Goal: Task Accomplishment & Management: Manage account settings

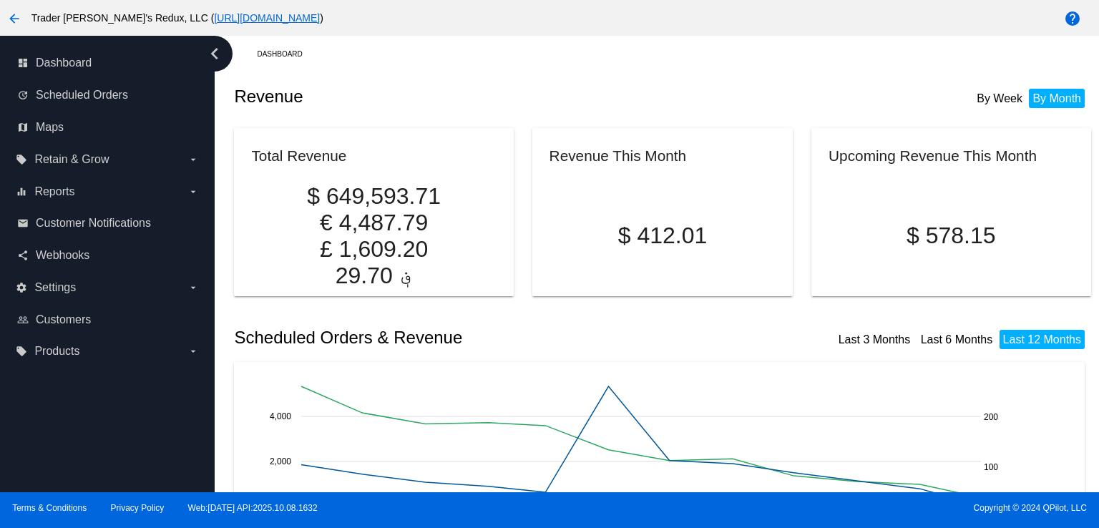
drag, startPoint x: 518, startPoint y: 140, endPoint x: 498, endPoint y: 140, distance: 20.0
click at [519, 140] on article "Revenue This Month $ 412.01" at bounding box center [662, 205] width 286 height 168
click at [114, 89] on span "Scheduled Orders" at bounding box center [82, 95] width 92 height 13
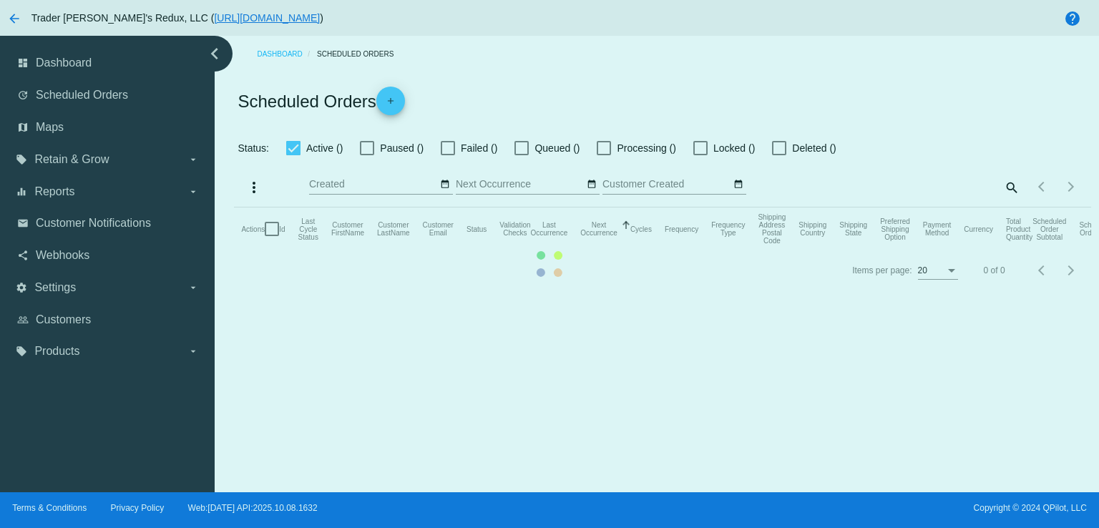
checkbox input "false"
checkbox input "true"
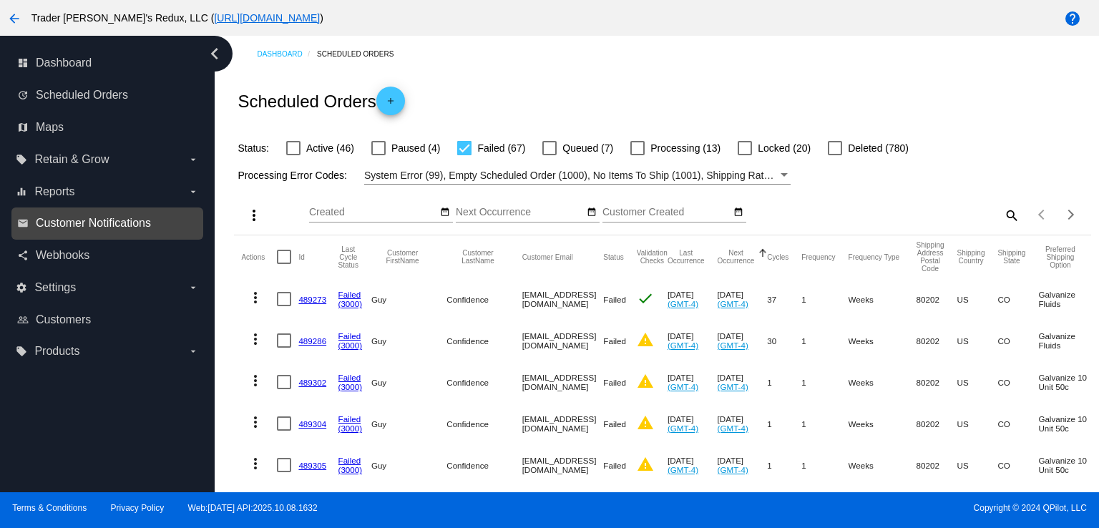
click at [77, 221] on span "Customer Notifications" at bounding box center [93, 223] width 115 height 13
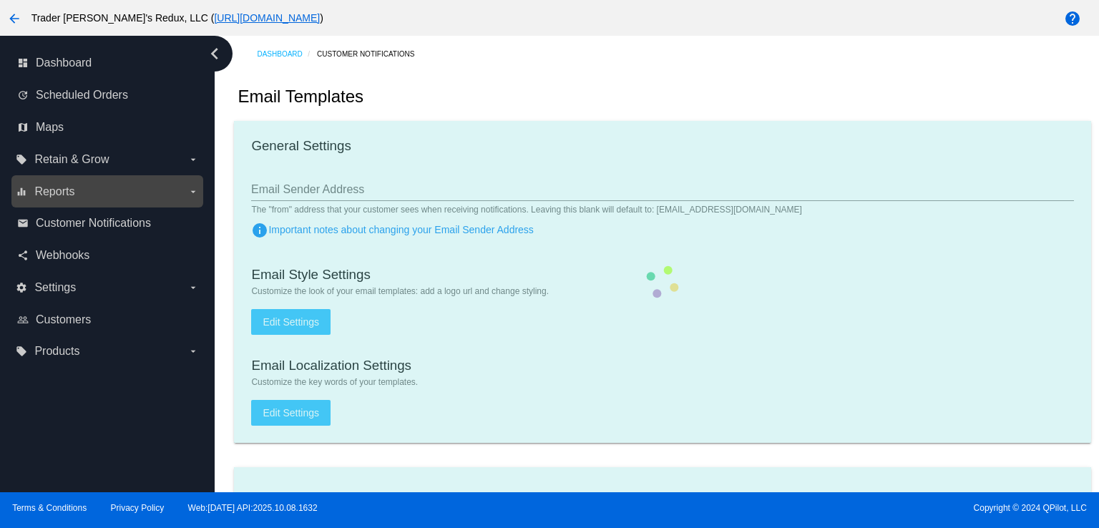
click at [66, 191] on span "Reports" at bounding box center [54, 191] width 40 height 13
click at [0, 0] on input "equalizer Reports arrow_drop_down" at bounding box center [0, 0] width 0 height 0
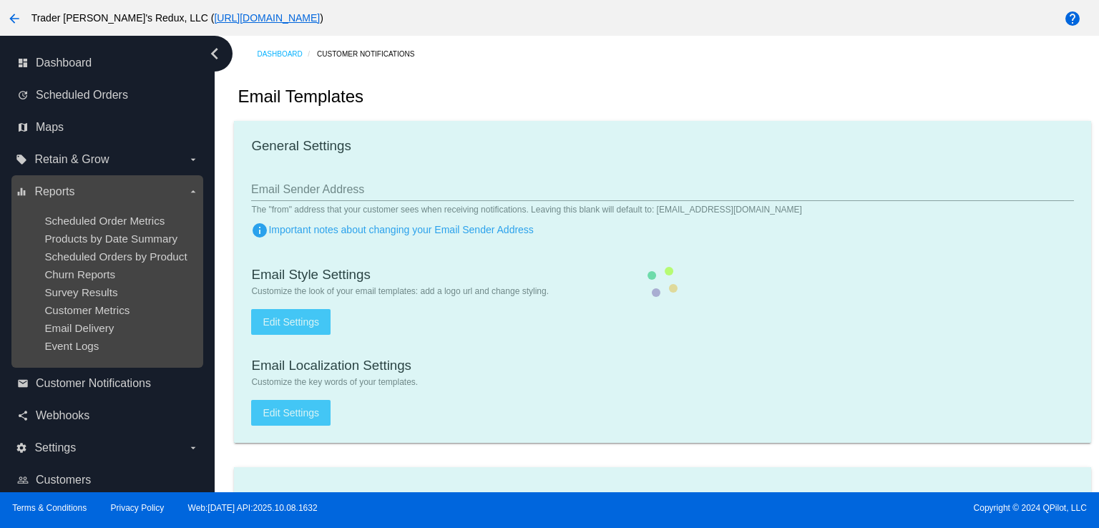
checkbox input "true"
type input "1"
checkbox input "true"
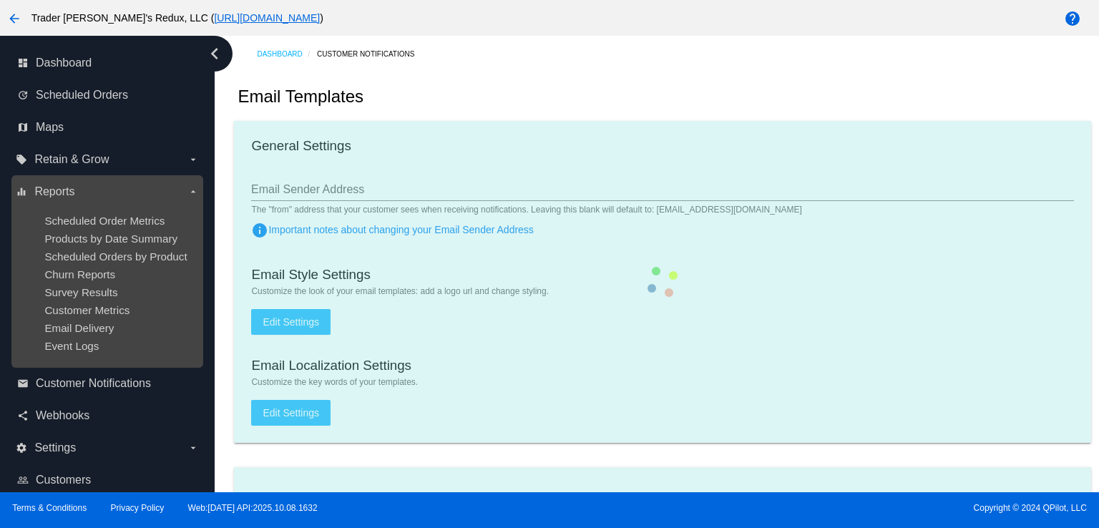
checkbox input "true"
type input "[EMAIL_ADDRESS][DOMAIN_NAME]"
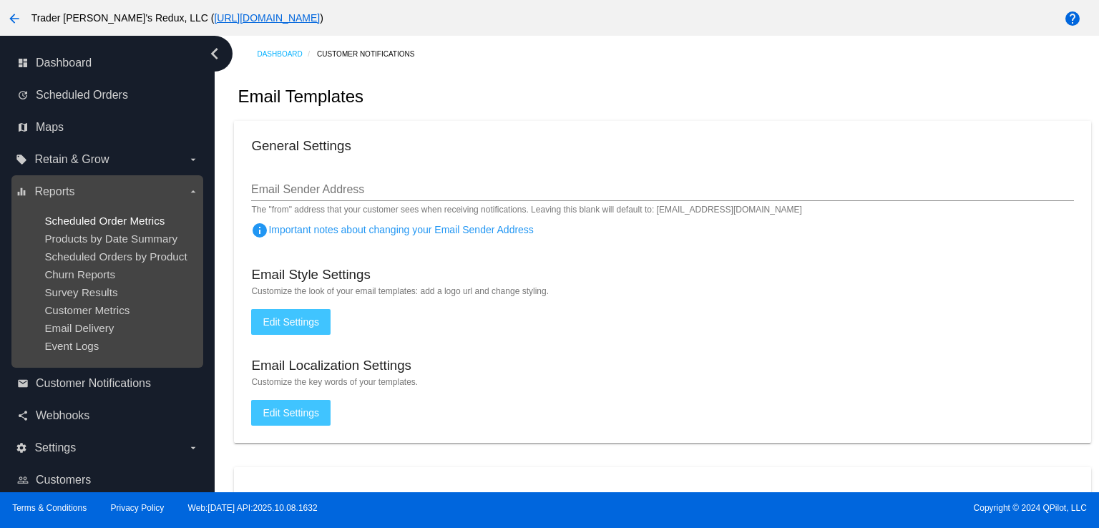
click at [86, 218] on span "Scheduled Order Metrics" at bounding box center [104, 221] width 120 height 12
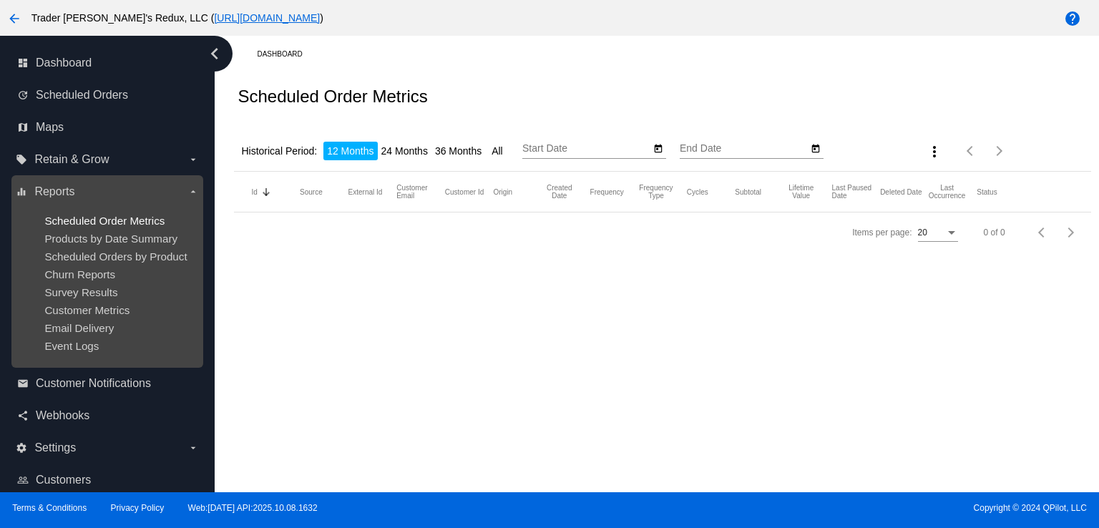
type input "[DATE]"
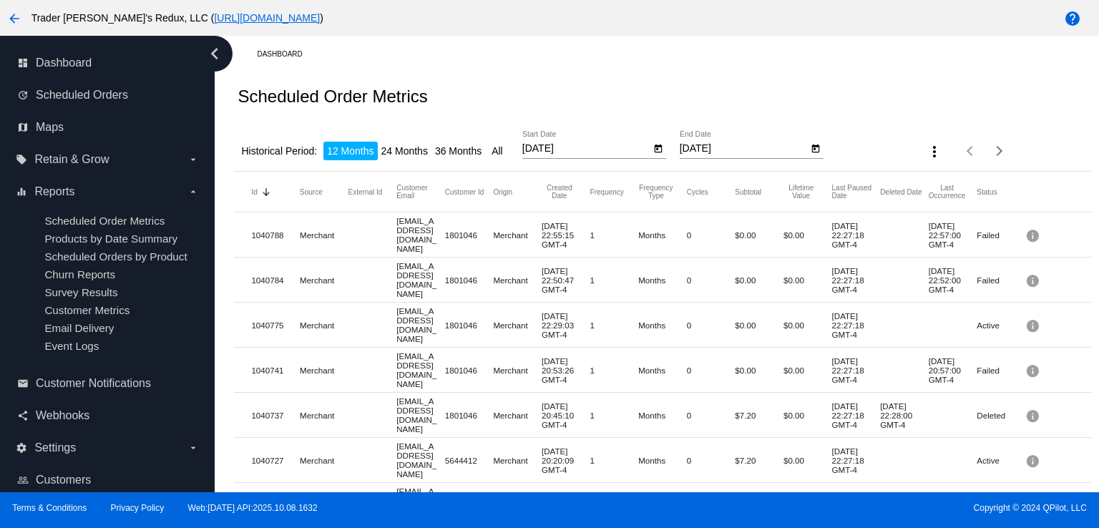
click at [463, 161] on div "Historical Period: 12 Months 24 Months 36 Months All [DATE] Start Date [DATE] E…" at bounding box center [662, 146] width 857 height 51
click at [404, 142] on li "24 Months" at bounding box center [405, 151] width 54 height 19
type input "[DATE]"
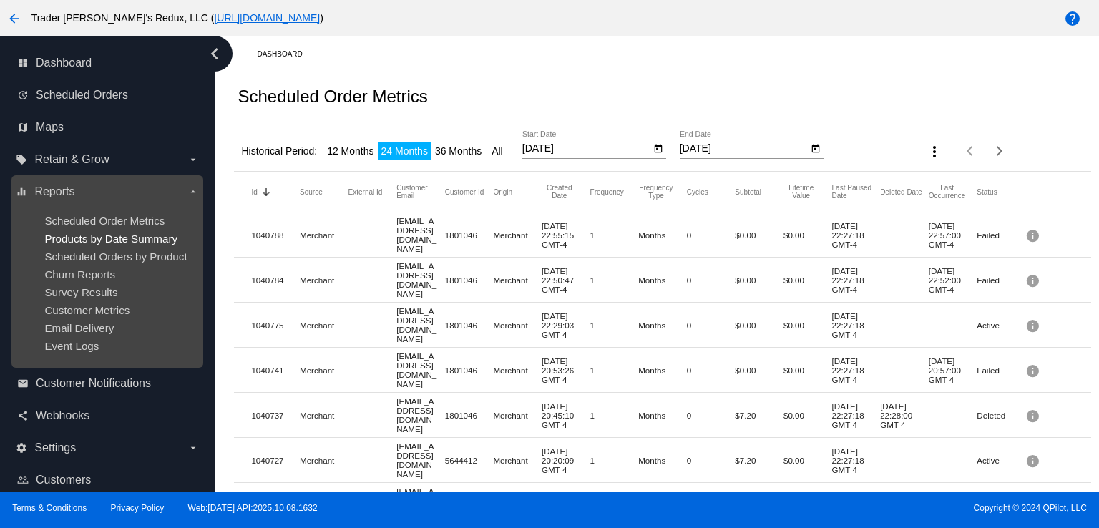
click at [87, 235] on span "Products by Date Summary" at bounding box center [110, 239] width 133 height 12
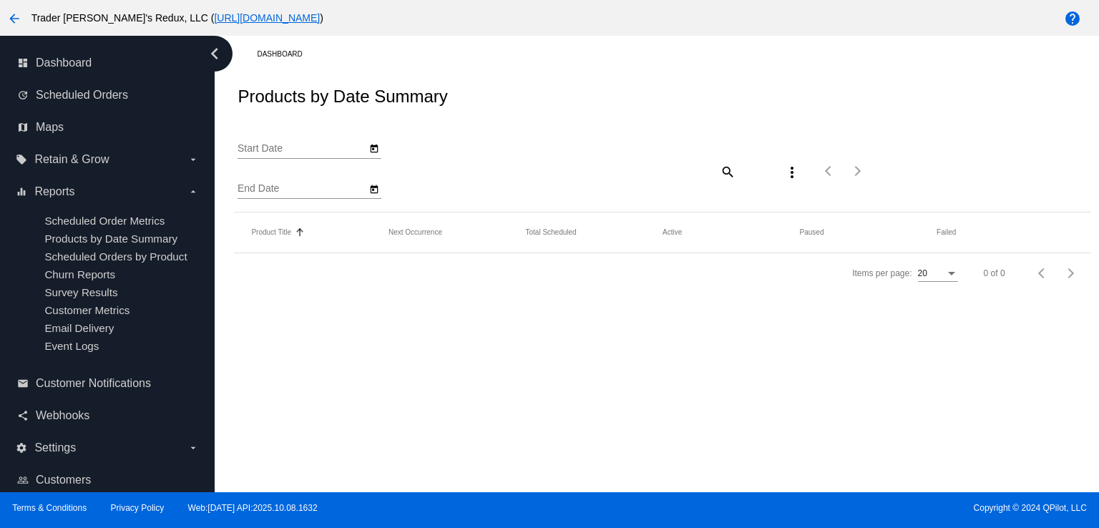
type input "[DATE]"
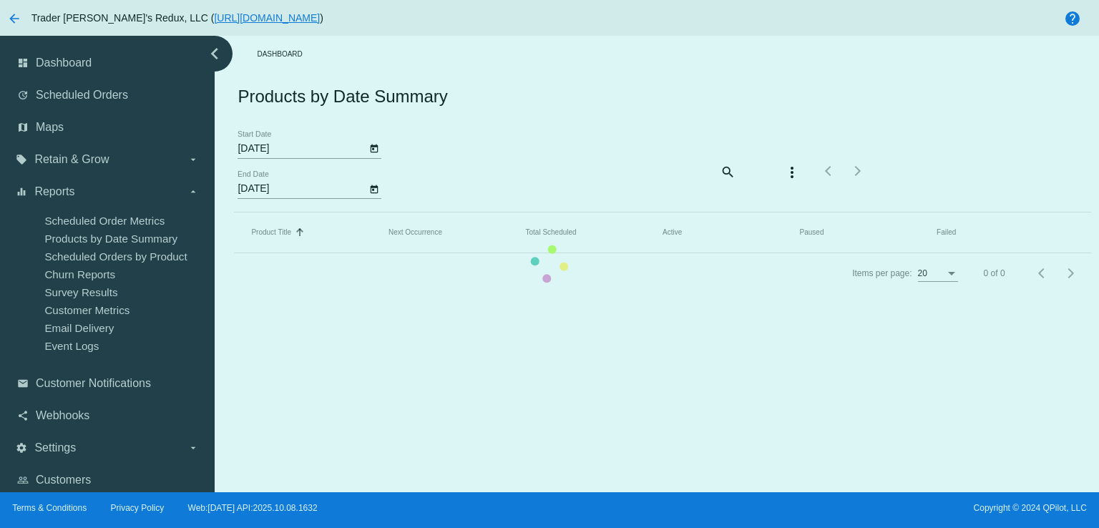
click at [510, 230] on mat-table "Product Title Sorted by Title ascending Next Occurrence Total Scheduled Active …" at bounding box center [662, 233] width 857 height 41
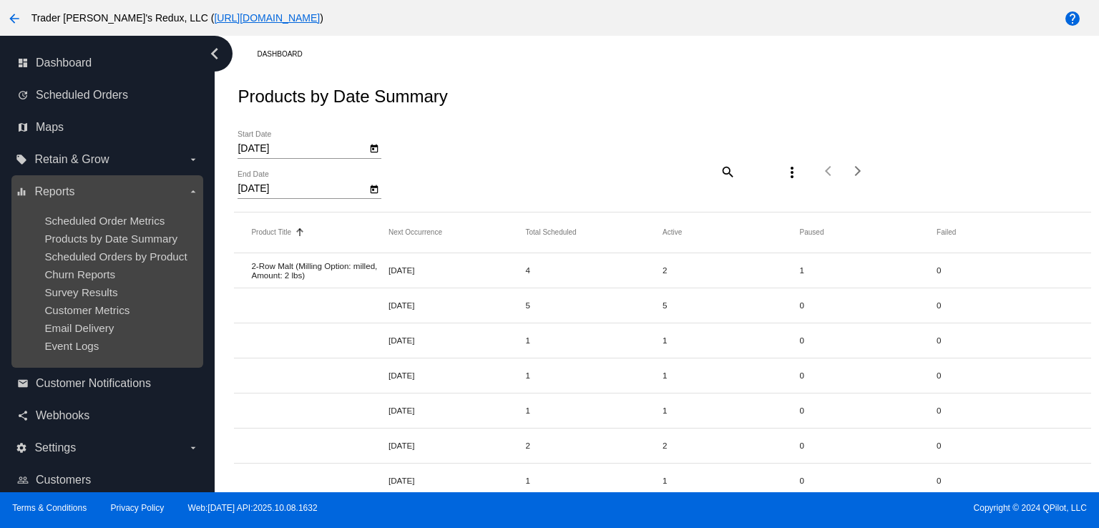
click at [157, 266] on ul "Scheduled Order Metrics Products by Date Summary Scheduled Orders by Product Ch…" at bounding box center [107, 283] width 182 height 160
click at [149, 251] on span "Scheduled Orders by Product" at bounding box center [115, 256] width 142 height 12
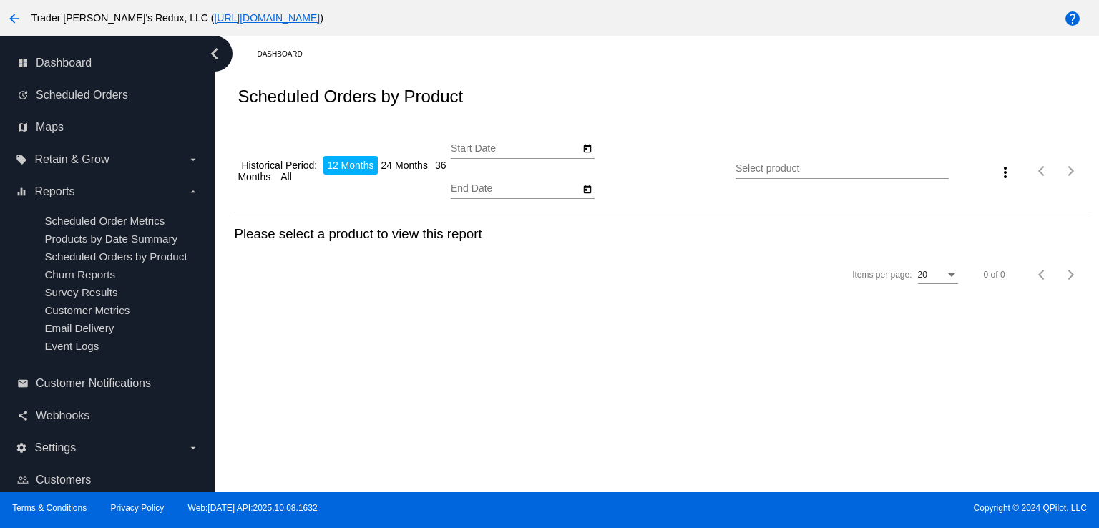
type input "[DATE]"
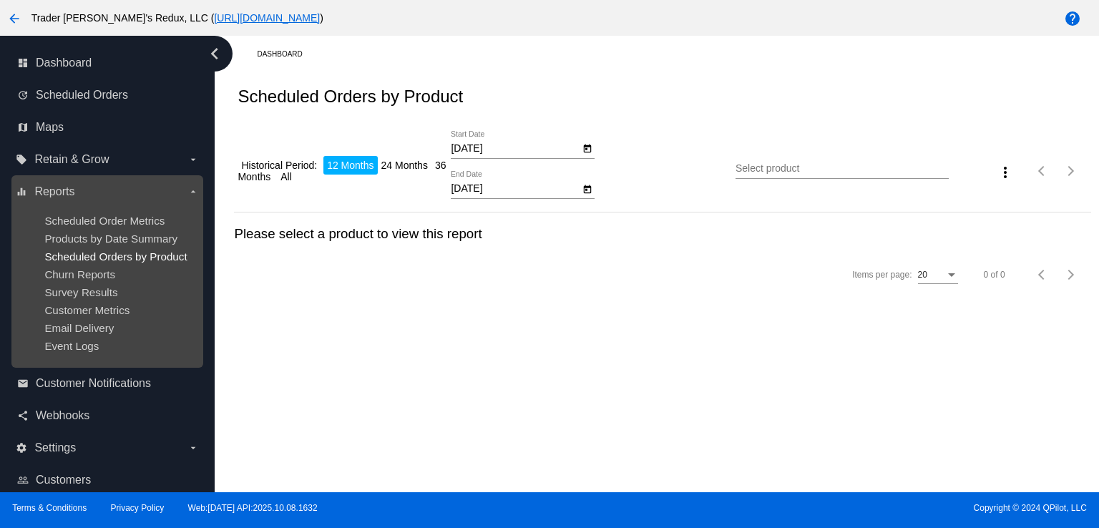
click at [140, 262] on span "Scheduled Orders by Product" at bounding box center [115, 256] width 142 height 12
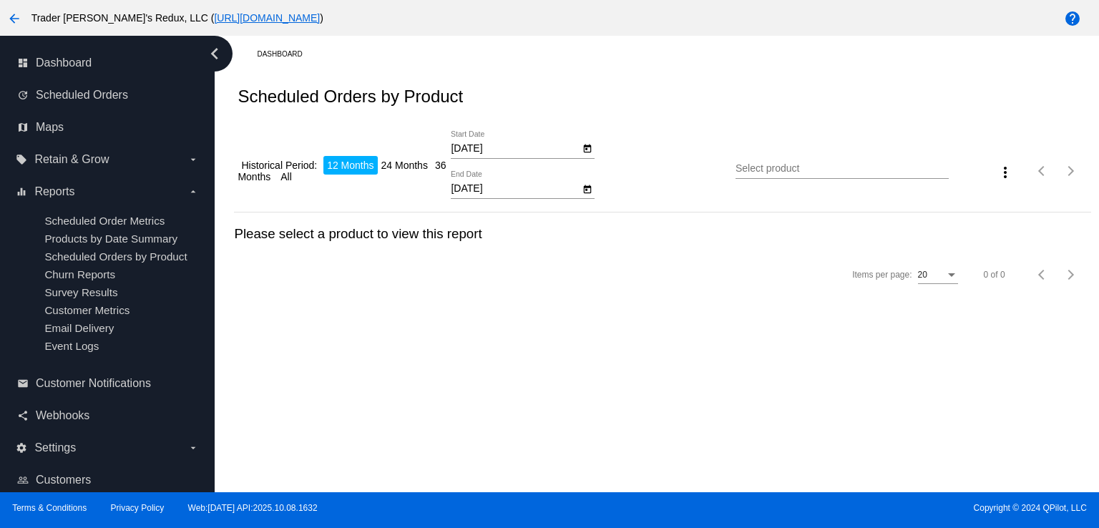
click at [463, 331] on div "Dashboard Scheduled Orders by Product Historical Period: 12 Months 24 Months 36…" at bounding box center [657, 264] width 884 height 457
click at [106, 84] on nav "dashboard Dashboard update Scheduled Orders map Maps local_offer Retain & Grow …" at bounding box center [107, 288] width 215 height 504
click at [109, 84] on link "update Scheduled Orders" at bounding box center [108, 95] width 182 height 23
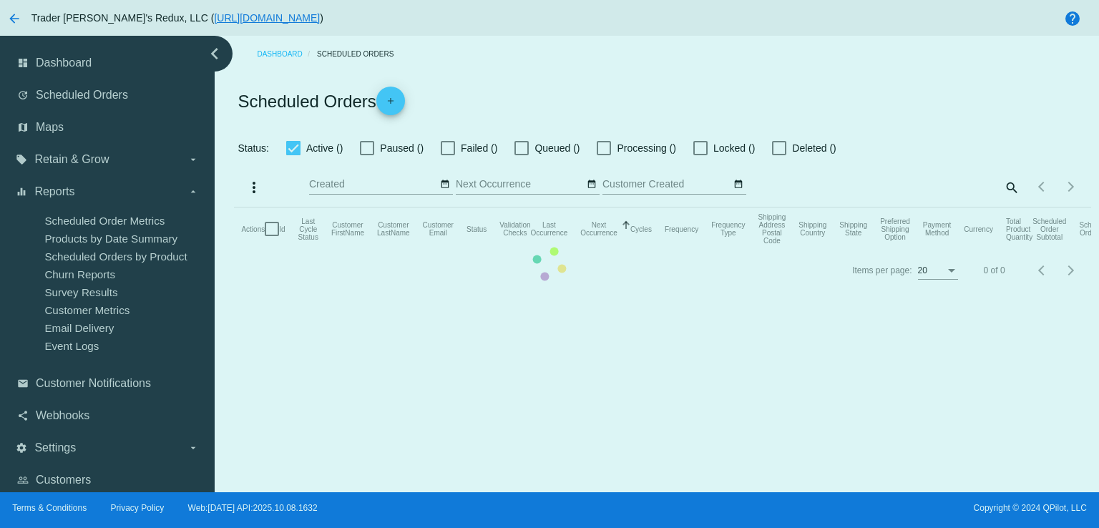
click at [234, 208] on mat-table "Actions Id Last Cycle Status Customer FirstName Customer LastName Customer Emai…" at bounding box center [662, 229] width 857 height 43
checkbox input "false"
checkbox input "true"
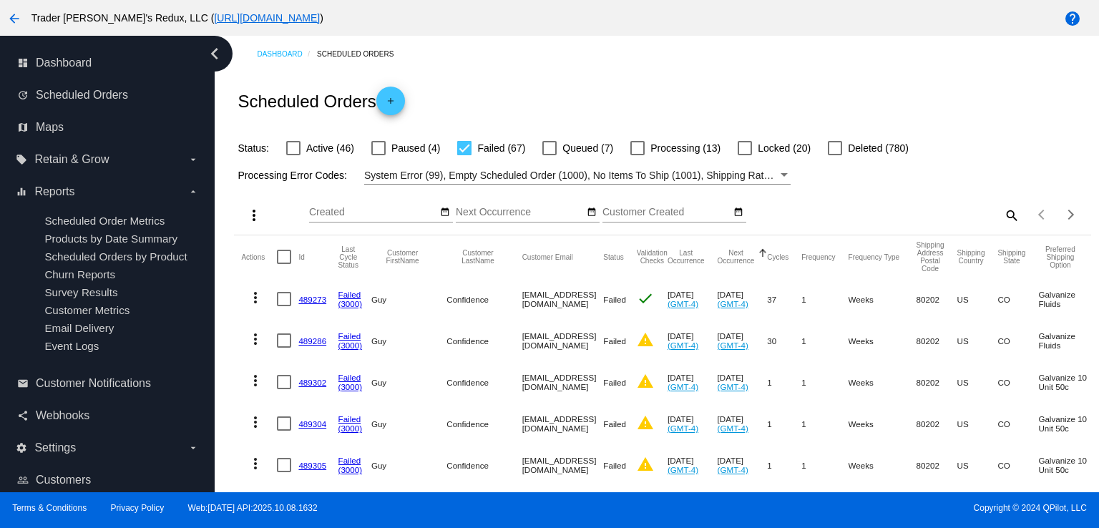
click at [438, 113] on div "Scheduled Orders add" at bounding box center [662, 100] width 857 height 57
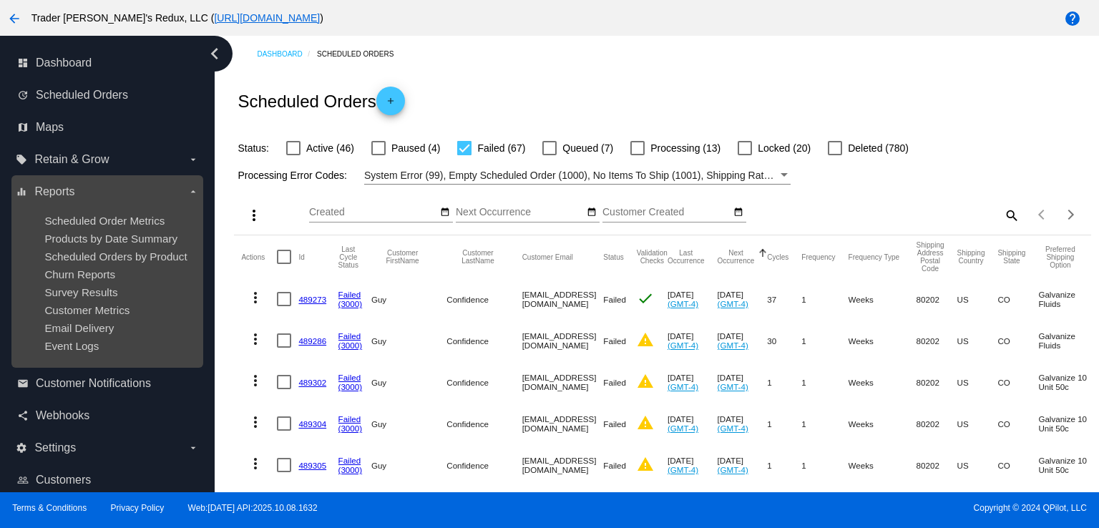
click at [92, 247] on ul "Scheduled Order Metrics Products by Date Summary Scheduled Orders by Product Ch…" at bounding box center [107, 283] width 182 height 160
click at [94, 253] on span "Scheduled Orders by Product" at bounding box center [115, 256] width 142 height 12
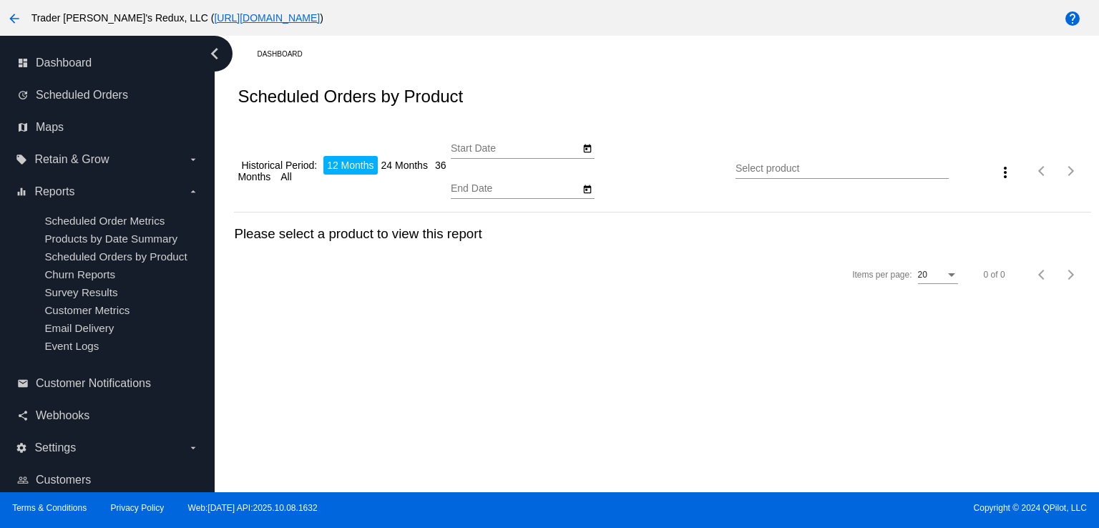
type input "[DATE]"
click at [726, 276] on div "Items per page: 20 0 of 0" at bounding box center [662, 275] width 857 height 40
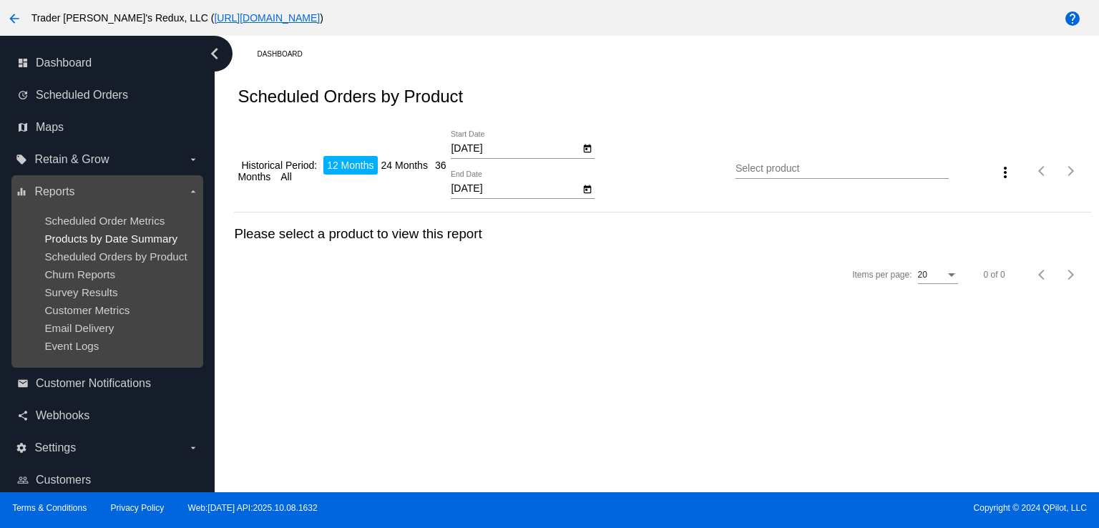
click at [137, 240] on span "Products by Date Summary" at bounding box center [110, 239] width 133 height 12
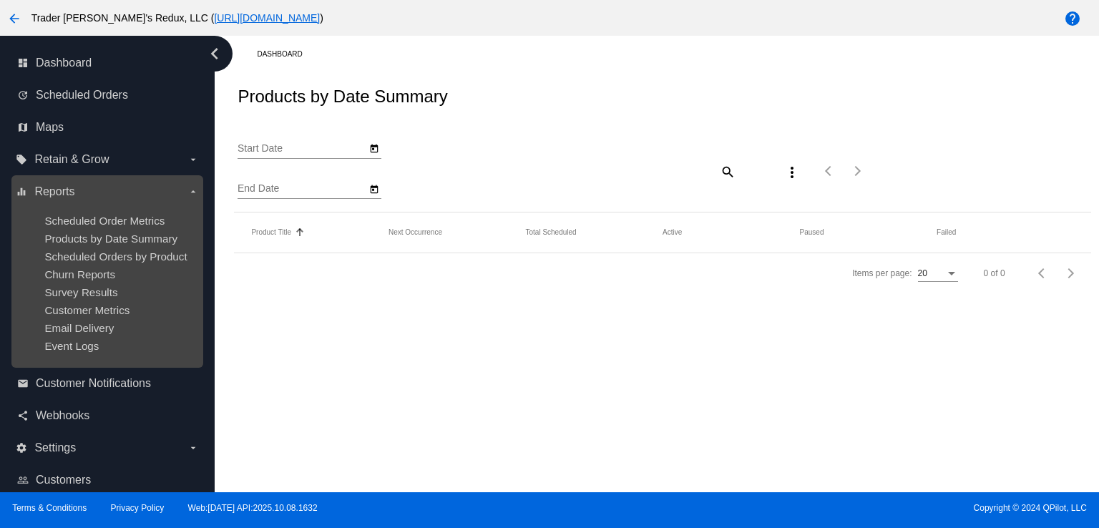
click at [132, 266] on ul "Scheduled Order Metrics Products by Date Summary Scheduled Orders by Product Ch…" at bounding box center [107, 283] width 182 height 160
type input "[DATE]"
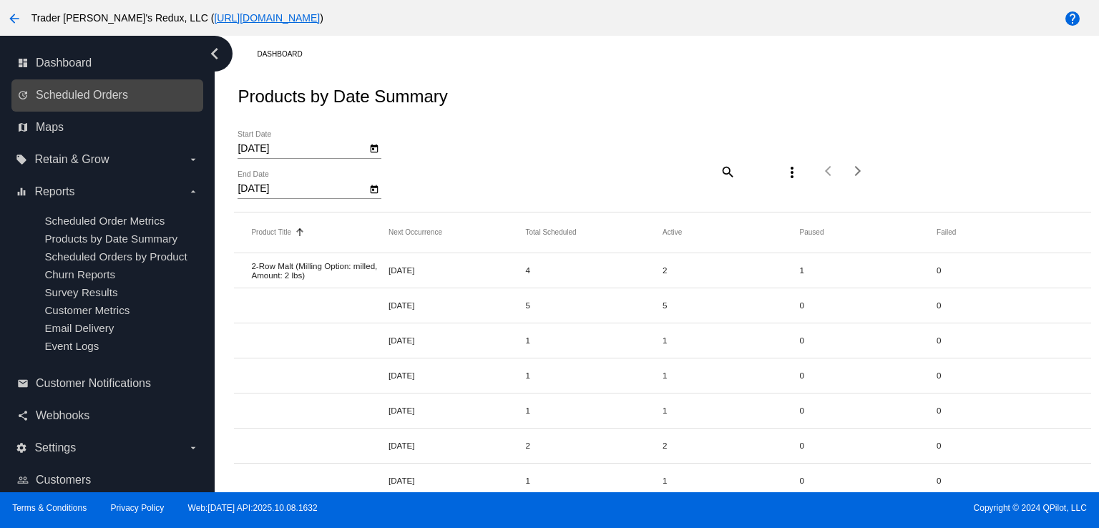
click at [149, 104] on link "update Scheduled Orders" at bounding box center [108, 95] width 182 height 23
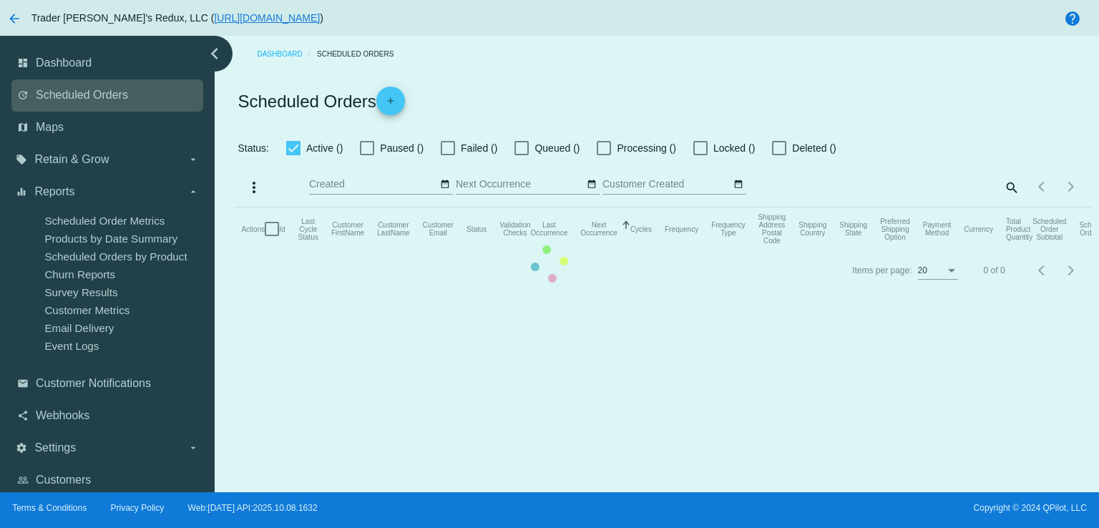
checkbox input "false"
checkbox input "true"
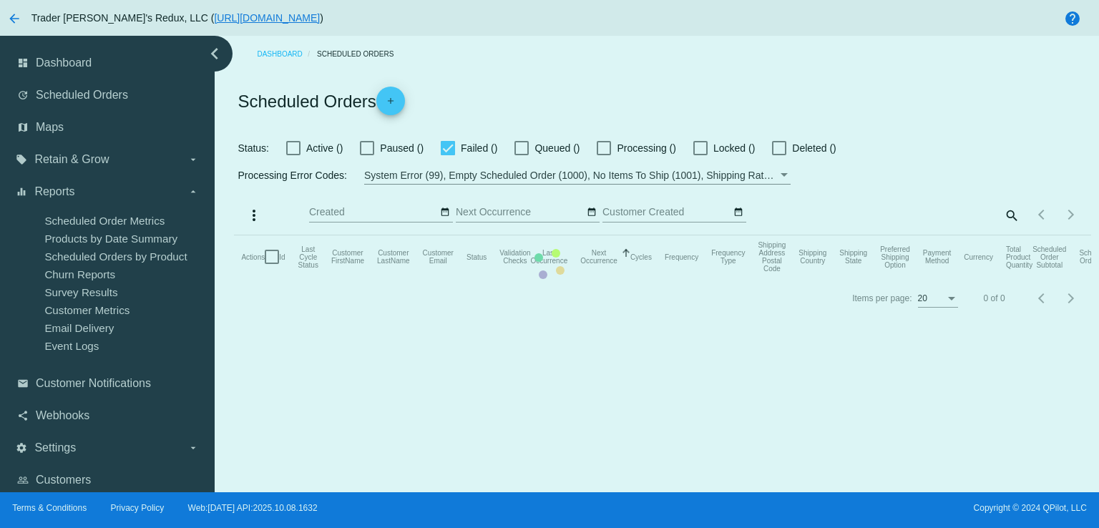
click at [234, 235] on mat-table "Actions Id Last Cycle Status Customer FirstName Customer LastName Customer Emai…" at bounding box center [662, 256] width 857 height 43
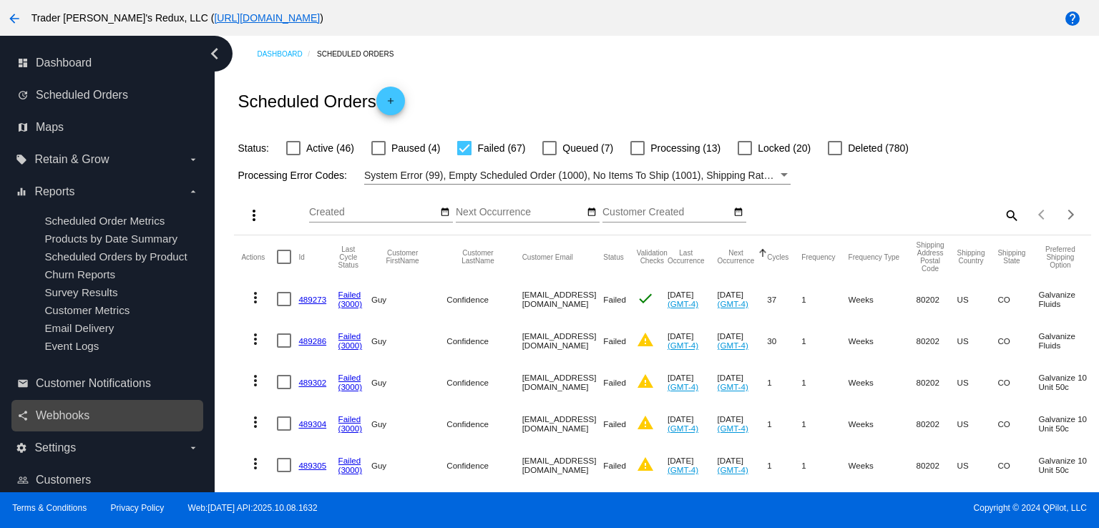
click at [164, 419] on link "share Webhooks" at bounding box center [108, 415] width 182 height 23
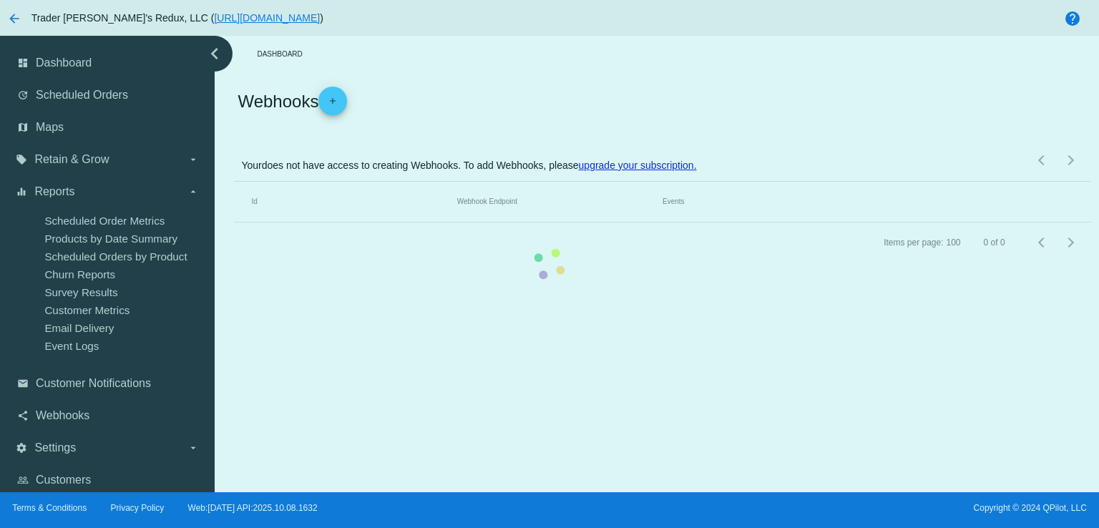
click at [234, 223] on mat-table "Id Webhook Endpoint Events" at bounding box center [662, 202] width 857 height 41
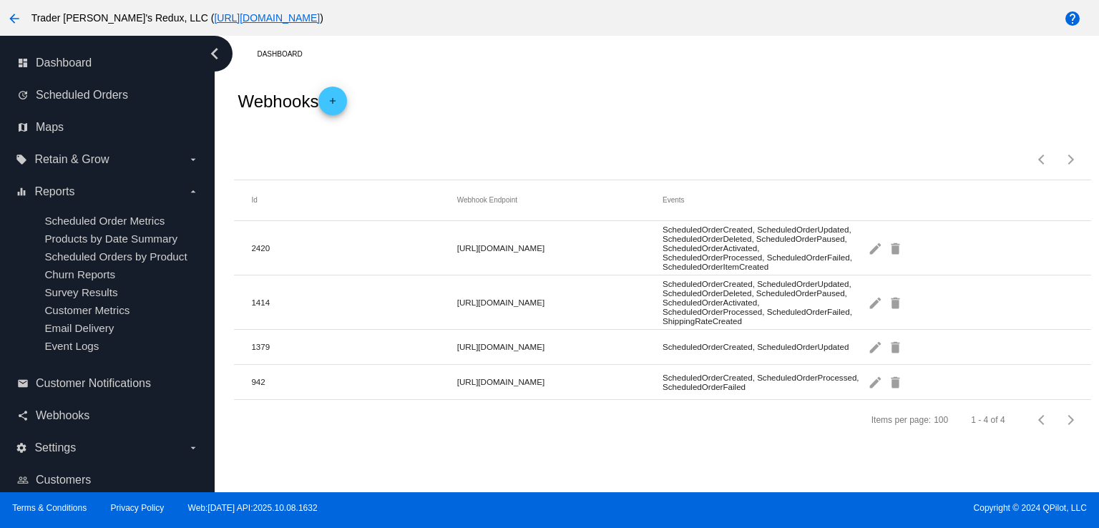
click at [192, 208] on ul "Scheduled Order Metrics Products by Date Summary Scheduled Orders by Product Ch…" at bounding box center [107, 283] width 182 height 160
drag, startPoint x: 519, startPoint y: 118, endPoint x: 556, endPoint y: 138, distance: 42.3
click at [523, 121] on div "Webhooks add" at bounding box center [662, 100] width 857 height 57
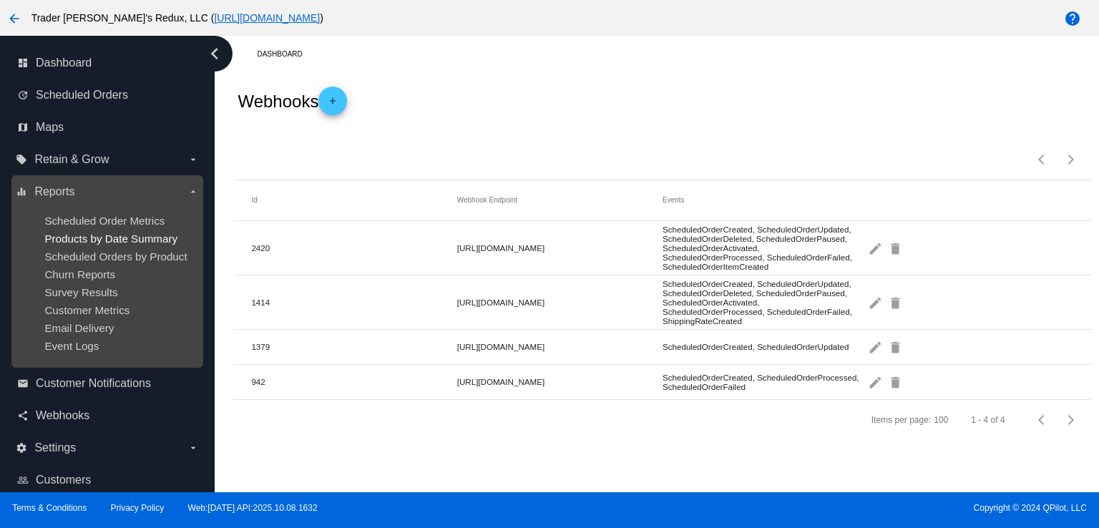
click at [102, 235] on span "Products by Date Summary" at bounding box center [110, 239] width 133 height 12
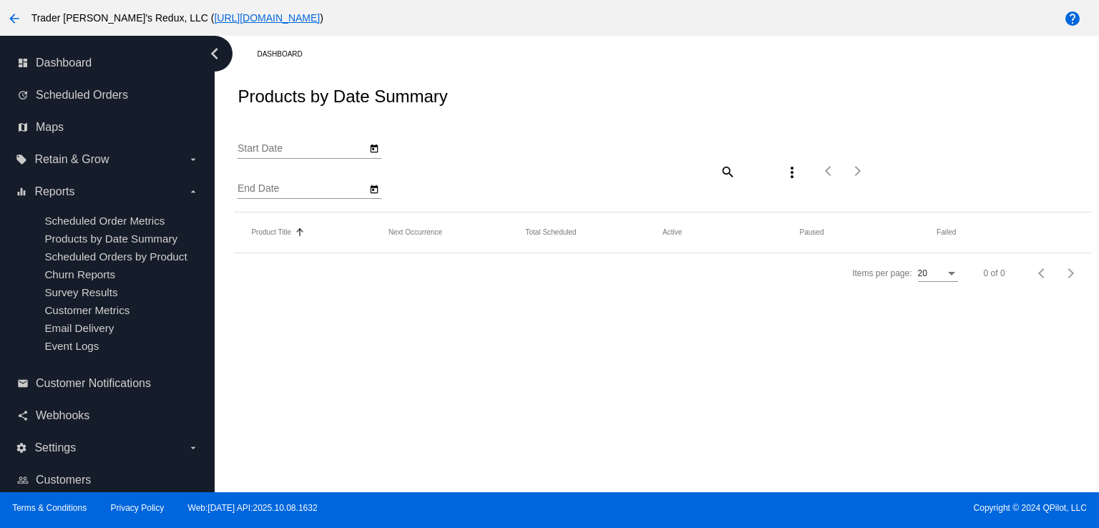
type input "[DATE]"
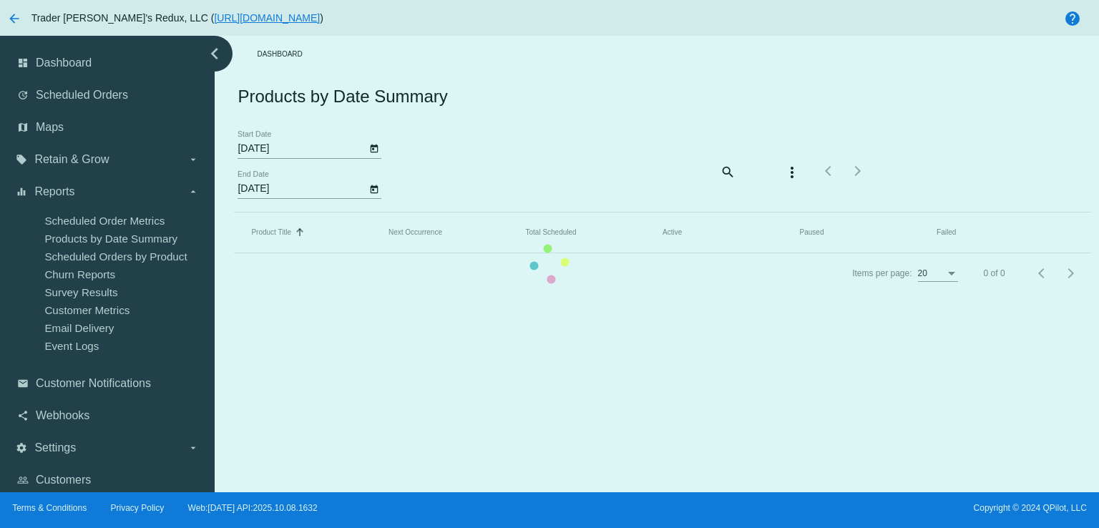
click at [810, 215] on mat-table "Product Title Sorted by Title ascending Next Occurrence Total Scheduled Active …" at bounding box center [662, 233] width 857 height 41
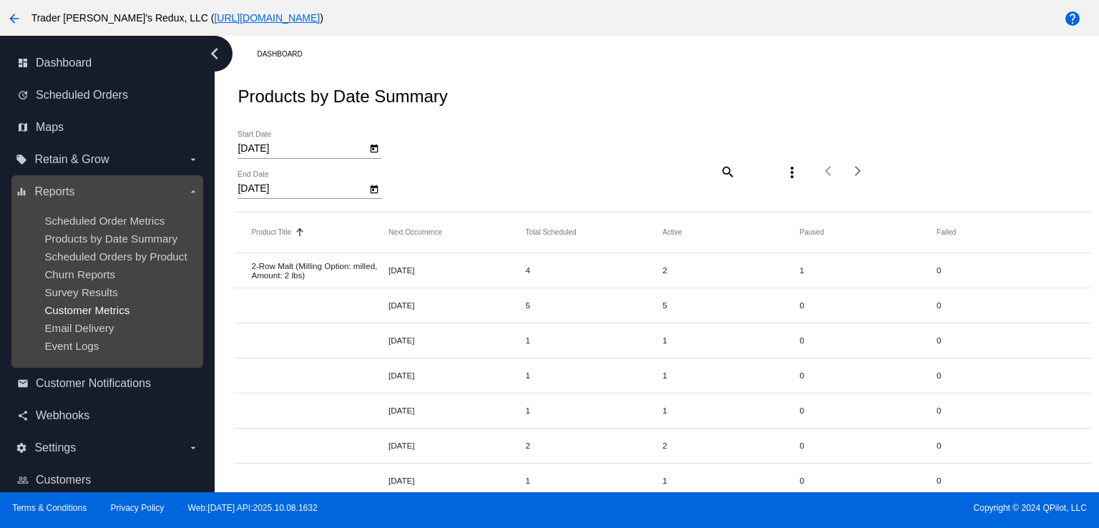
click at [60, 313] on span "Customer Metrics" at bounding box center [86, 310] width 85 height 12
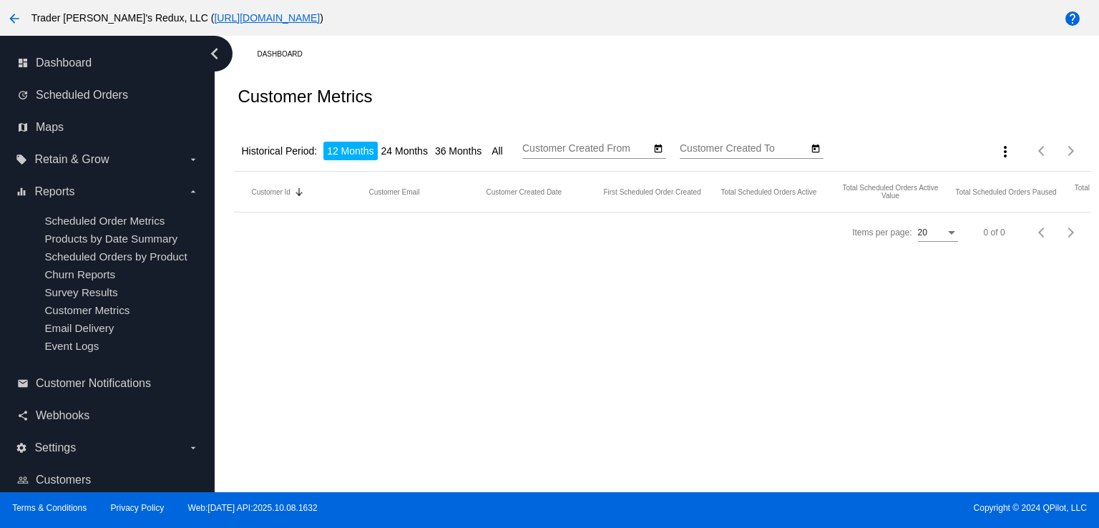
type input "[DATE]"
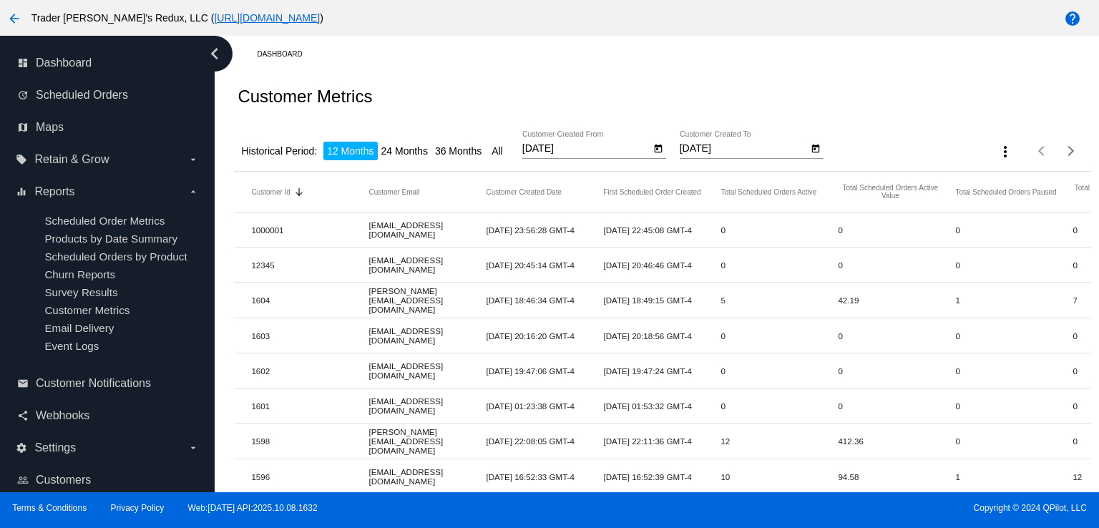
drag, startPoint x: 600, startPoint y: 130, endPoint x: 764, endPoint y: 192, distance: 175.3
click at [601, 130] on div "Historical Period: 12 Months 24 Months 36 Months All [DATE] Customer Created Fr…" at bounding box center [662, 146] width 857 height 51
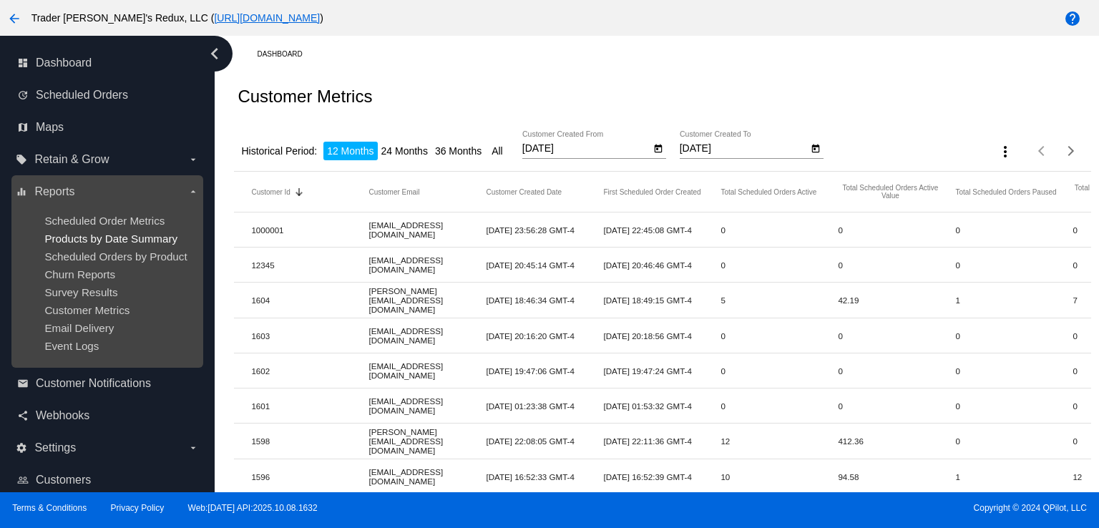
click at [152, 243] on span "Products by Date Summary" at bounding box center [110, 239] width 133 height 12
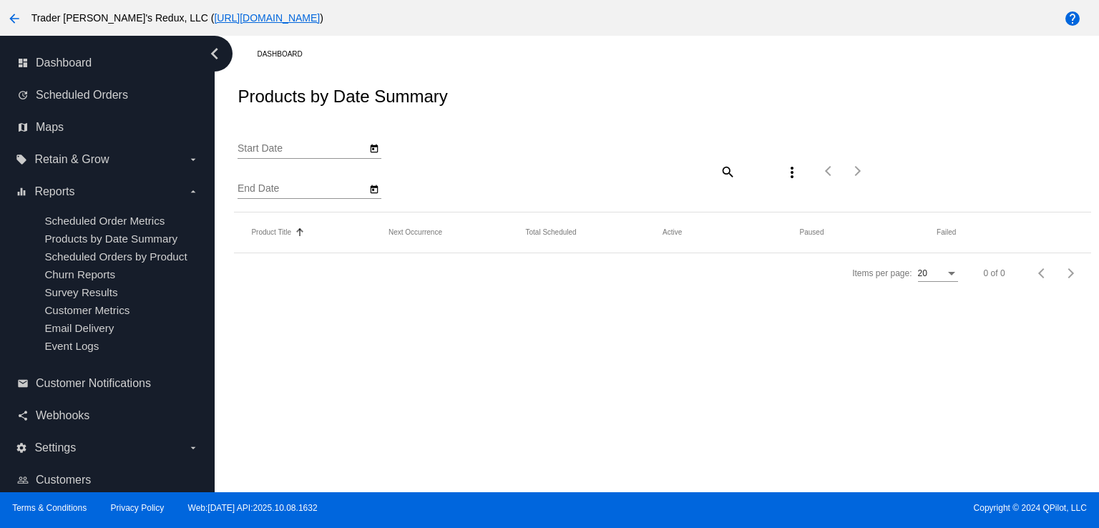
type input "[DATE]"
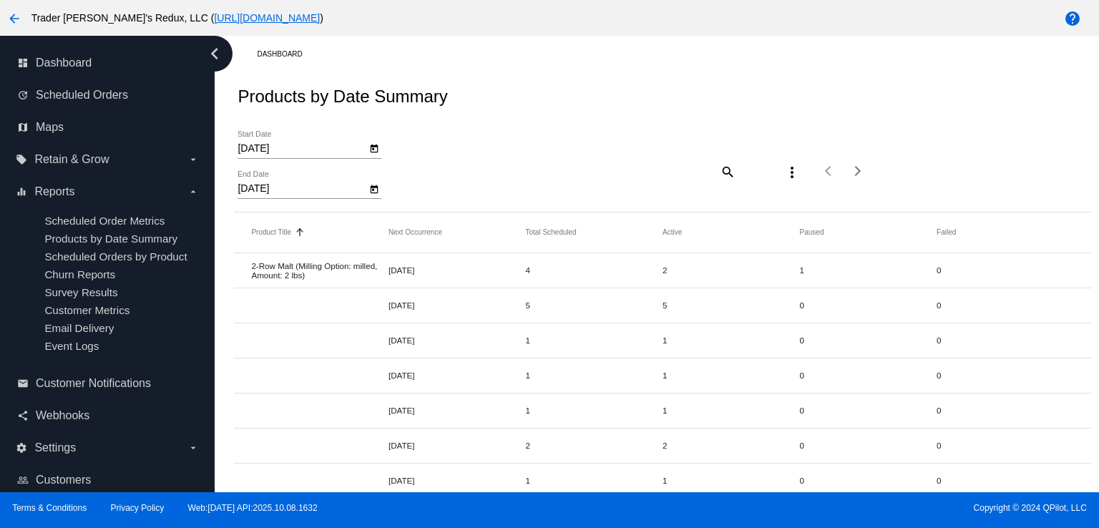
click at [616, 139] on div "[DATE] Start Date [DATE] End Date search more_vert Items per page: 20 1 - 20 of…" at bounding box center [662, 166] width 857 height 91
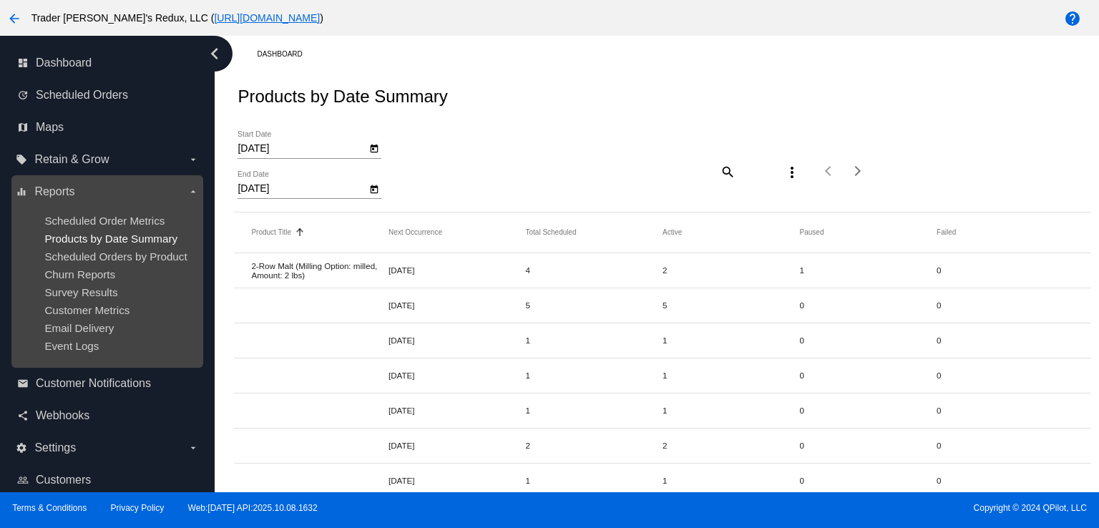
click at [100, 244] on span "Products by Date Summary" at bounding box center [110, 239] width 133 height 12
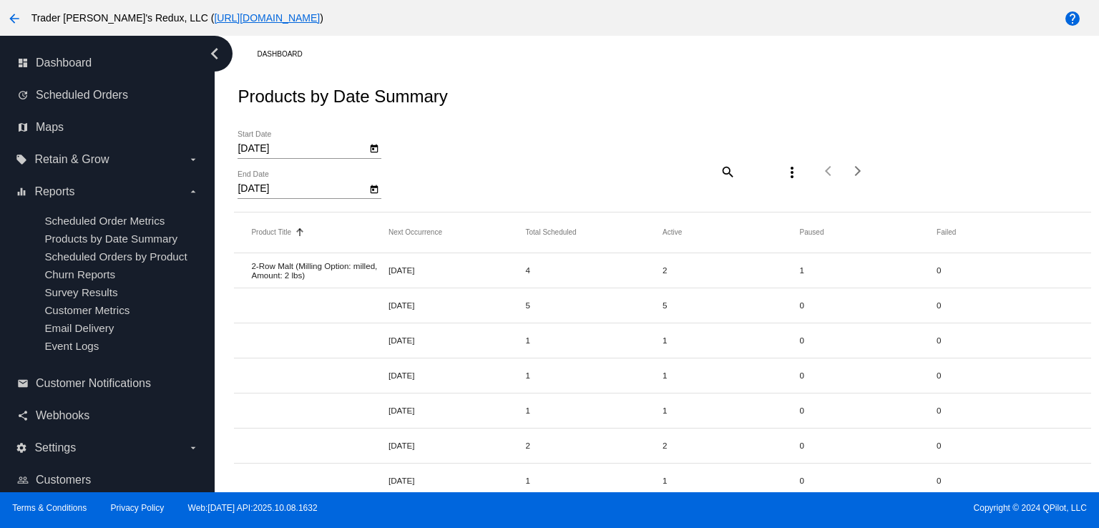
drag, startPoint x: 567, startPoint y: 155, endPoint x: 574, endPoint y: 160, distance: 8.3
click at [570, 157] on div "[DATE] Start Date [DATE] End Date search more_vert Items per page: 20 1 - 20 of…" at bounding box center [662, 166] width 857 height 91
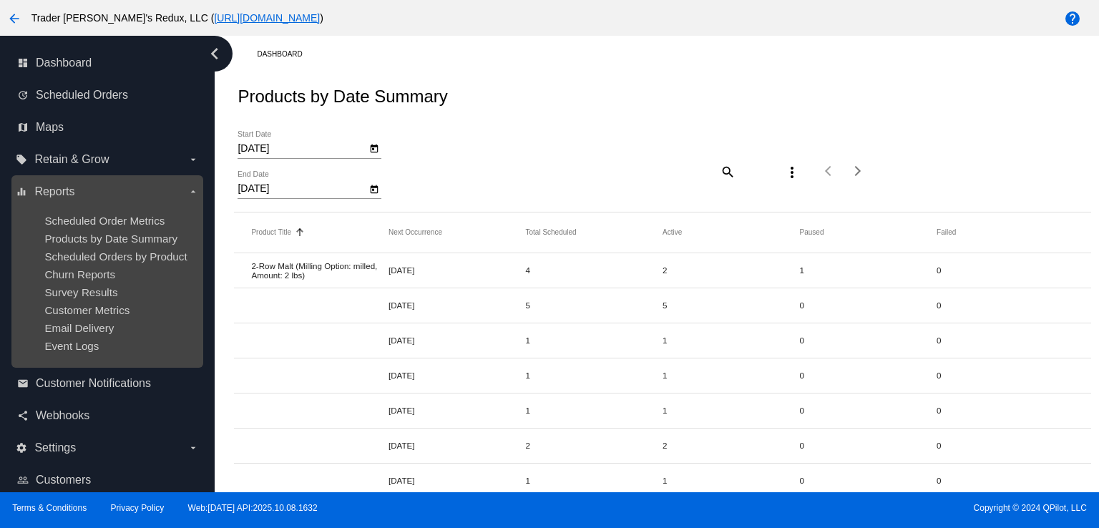
click at [101, 268] on ul "Scheduled Order Metrics Products by Date Summary Scheduled Orders by Product Ch…" at bounding box center [107, 283] width 182 height 160
drag, startPoint x: 97, startPoint y: 301, endPoint x: 129, endPoint y: 272, distance: 42.6
click at [97, 299] on ul "Scheduled Order Metrics Products by Date Summary Scheduled Orders by Product Ch…" at bounding box center [107, 283] width 182 height 160
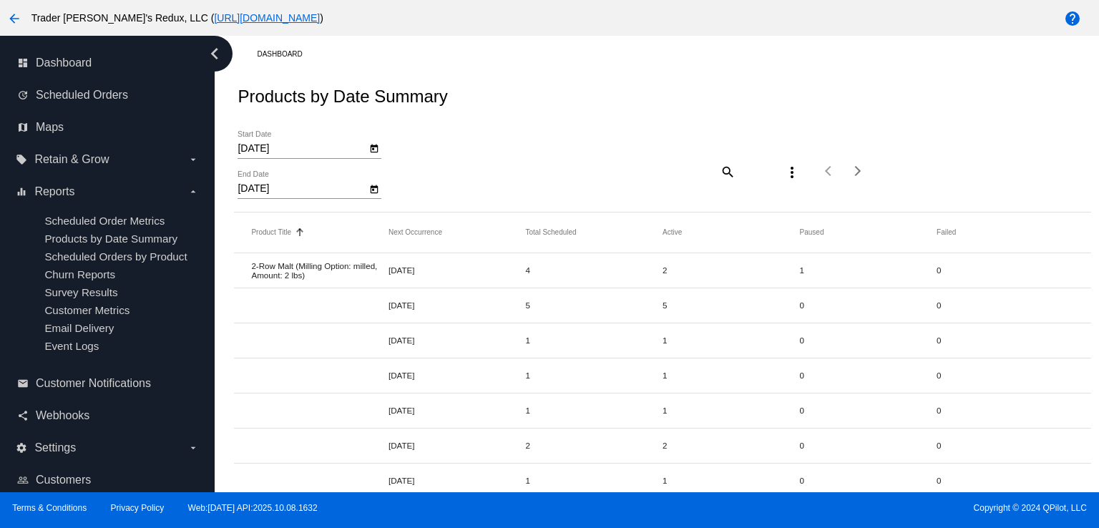
drag, startPoint x: 585, startPoint y: 117, endPoint x: 628, endPoint y: 127, distance: 43.9
click at [587, 118] on div "Products by Date Summary" at bounding box center [662, 96] width 857 height 49
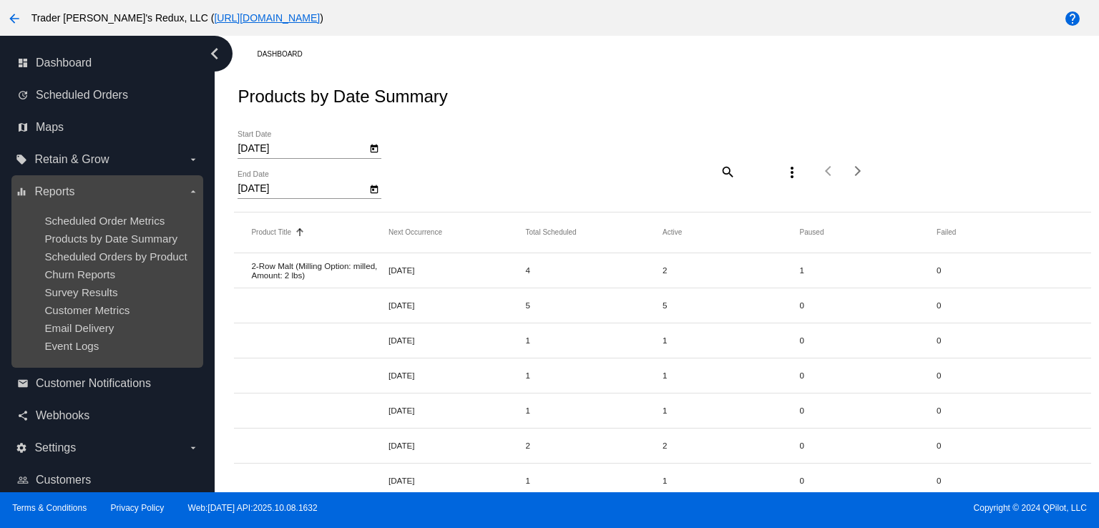
click at [98, 301] on ul "Scheduled Order Metrics Products by Date Summary Scheduled Orders by Product Ch…" at bounding box center [107, 283] width 182 height 160
click at [106, 288] on span "Survey Results" at bounding box center [80, 292] width 73 height 12
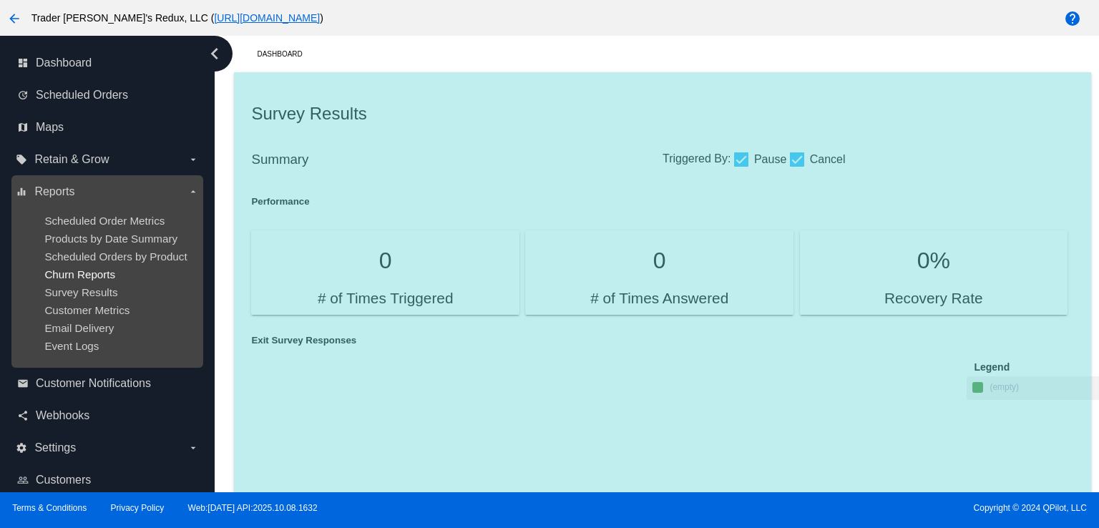
click at [104, 270] on span "Churn Reports" at bounding box center [79, 274] width 71 height 12
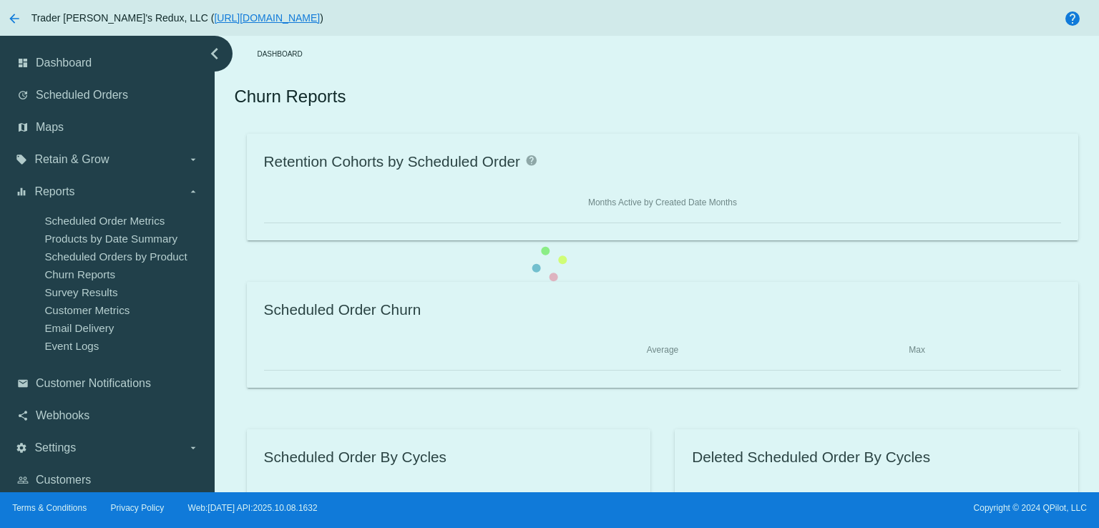
drag, startPoint x: 558, startPoint y: 115, endPoint x: 447, endPoint y: 129, distance: 111.7
click at [552, 134] on div "Retention Cohorts by Scheduled Order help Months Active by Created Date Months …" at bounding box center [662, 334] width 857 height 401
click at [234, 134] on div "Retention Cohorts by Scheduled Order help Months Active by Created Date Months …" at bounding box center [662, 334] width 857 height 401
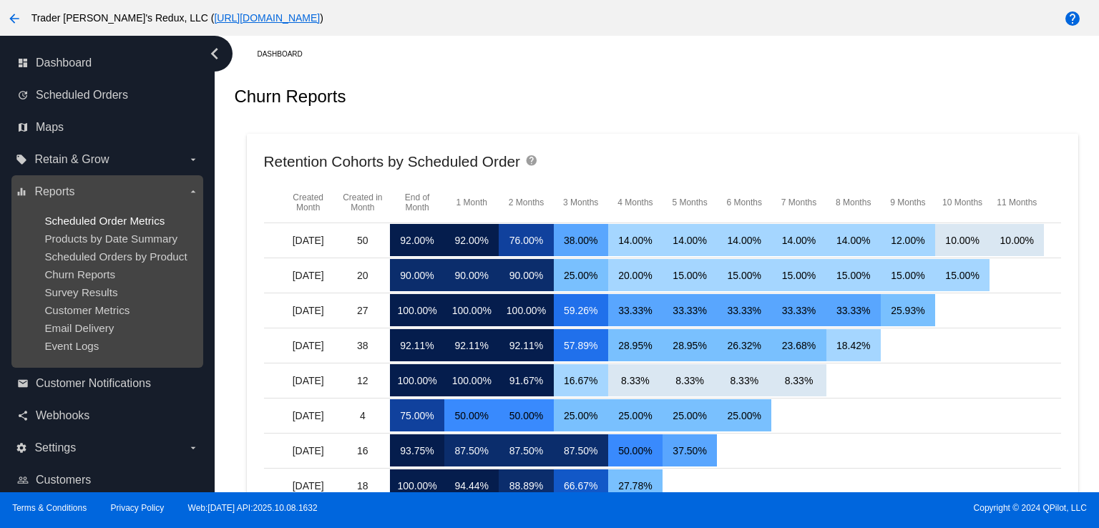
click at [77, 222] on span "Scheduled Order Metrics" at bounding box center [104, 221] width 120 height 12
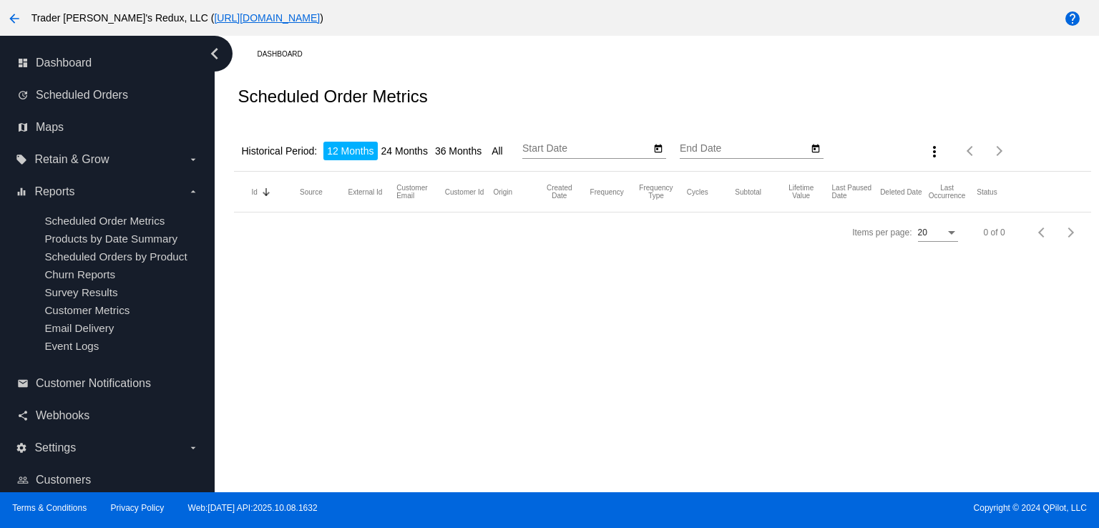
type input "[DATE]"
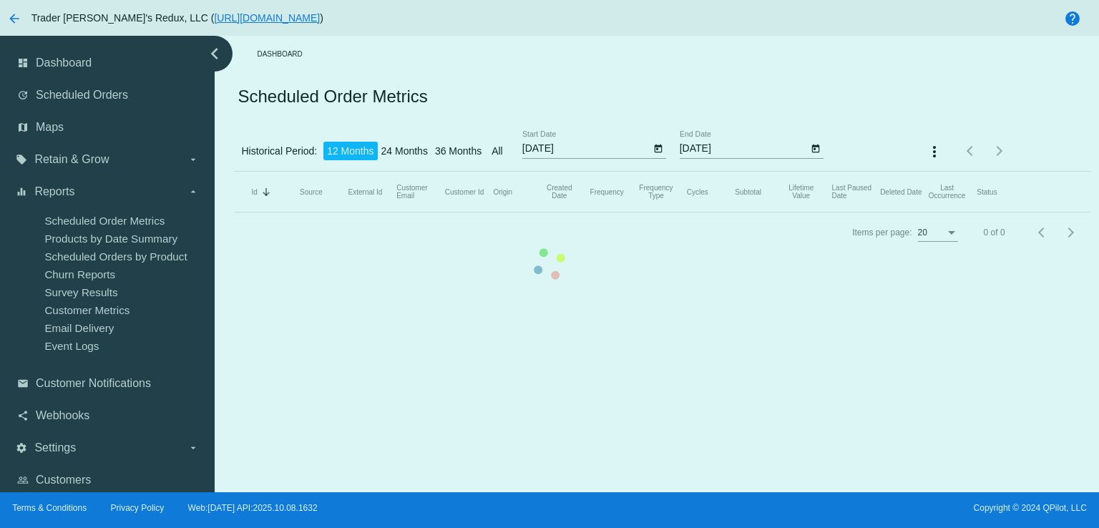
click at [584, 172] on mat-table "Id Sorted by Id descending Source External Id Customer Email Customer Id Origin…" at bounding box center [662, 192] width 857 height 41
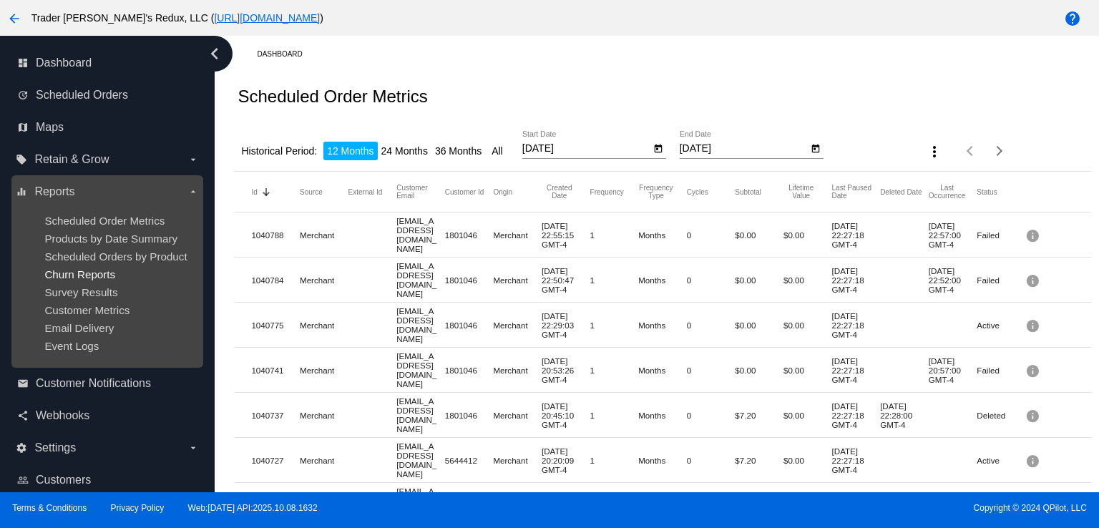
click at [97, 274] on span "Churn Reports" at bounding box center [79, 274] width 71 height 12
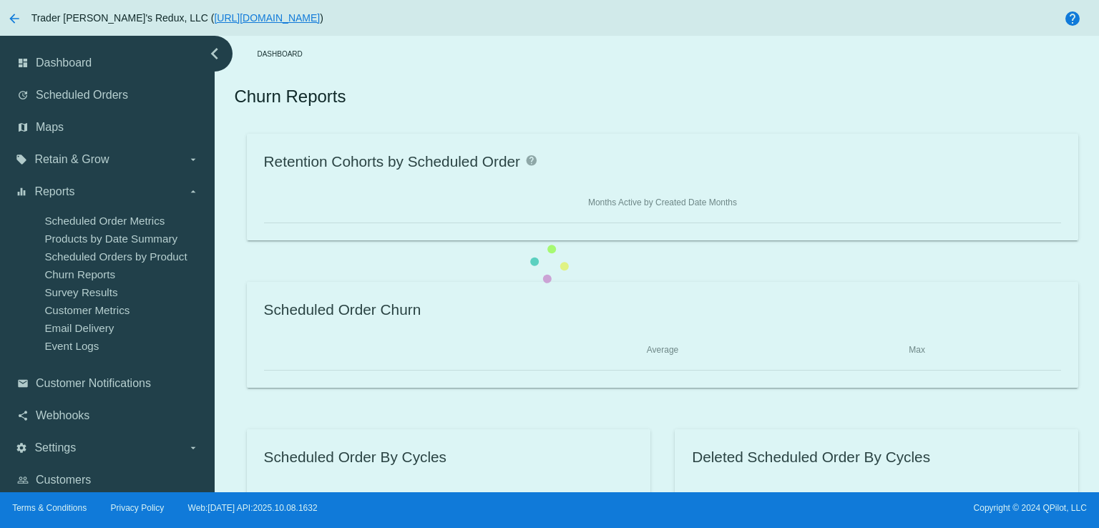
drag, startPoint x: 469, startPoint y: 108, endPoint x: 582, endPoint y: 121, distance: 113.8
click at [494, 134] on div "Retention Cohorts by Scheduled Order help Months Active by Created Date Months …" at bounding box center [662, 334] width 857 height 401
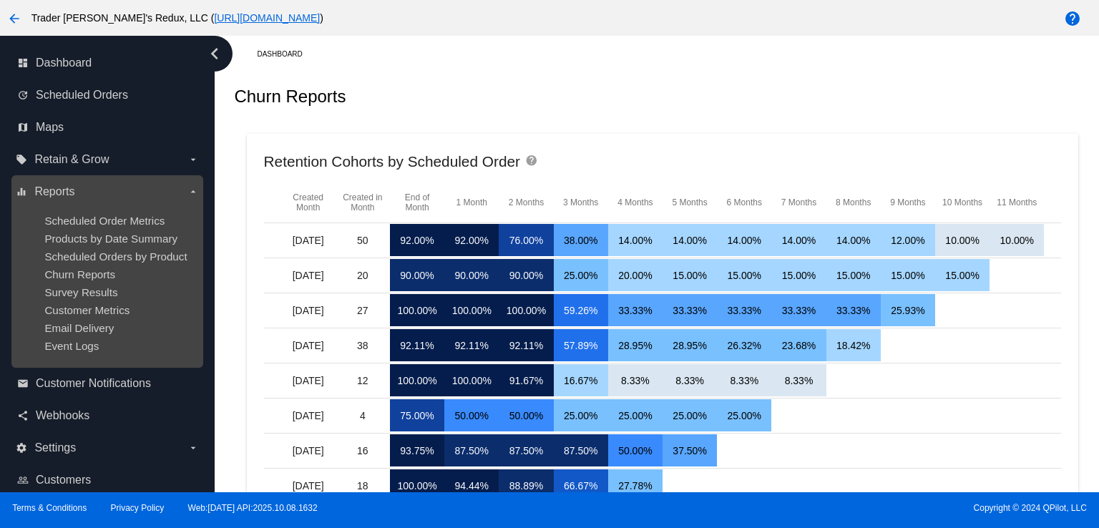
drag, startPoint x: 126, startPoint y: 223, endPoint x: 146, endPoint y: 180, distance: 47.4
click at [127, 223] on span "Scheduled Order Metrics" at bounding box center [104, 221] width 120 height 12
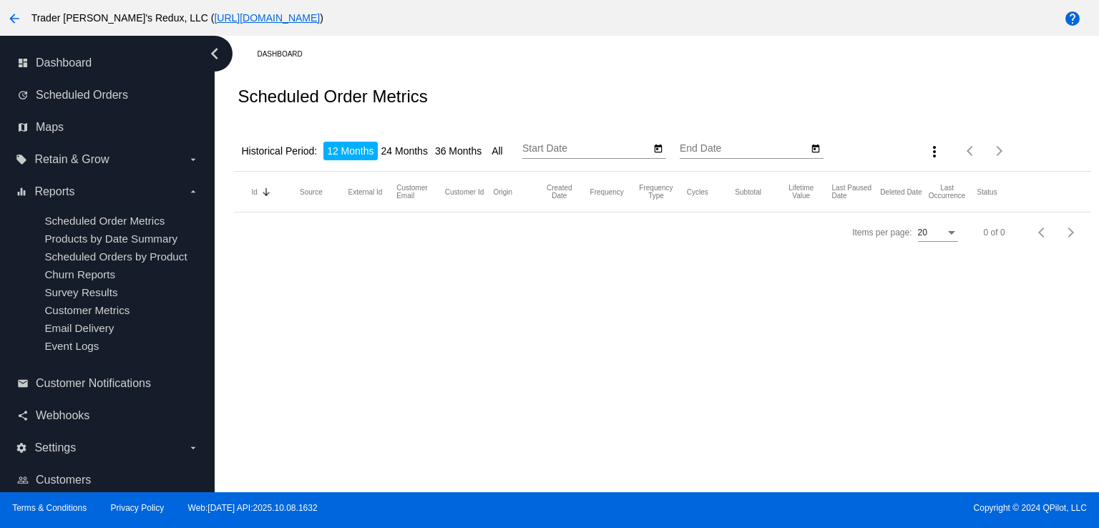
type input "[DATE]"
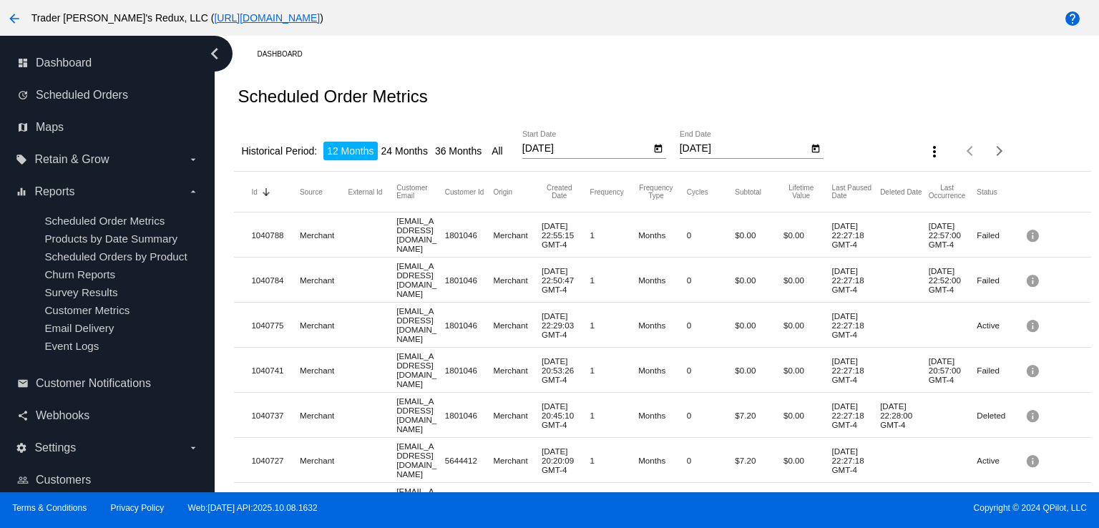
click at [598, 99] on div "Scheduled Order Metrics" at bounding box center [662, 96] width 857 height 49
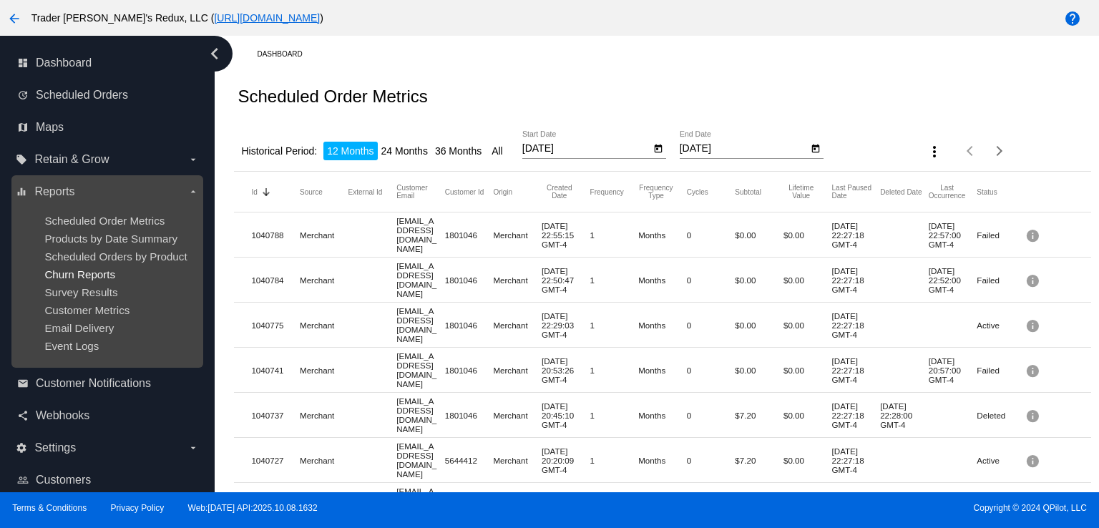
click at [102, 270] on span "Churn Reports" at bounding box center [79, 274] width 71 height 12
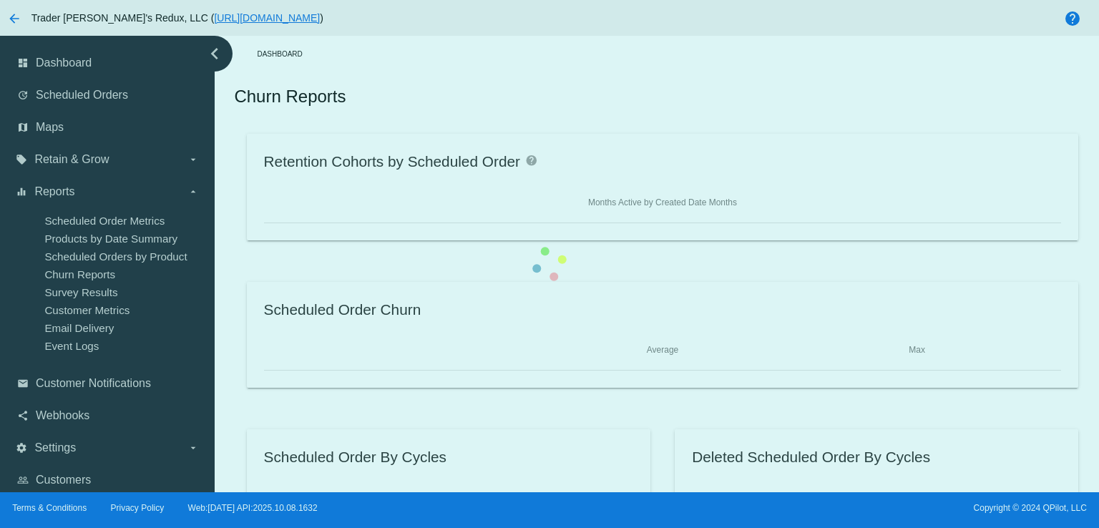
click at [234, 264] on div "Retention Cohorts by Scheduled Order help Months Active by Created Date Months …" at bounding box center [662, 334] width 857 height 401
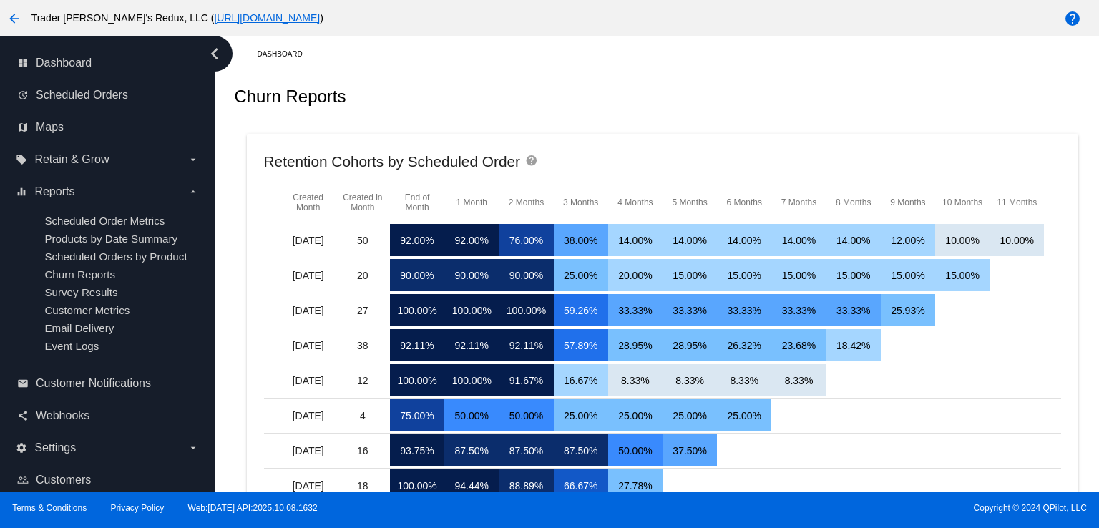
drag, startPoint x: 564, startPoint y: 130, endPoint x: 537, endPoint y: 127, distance: 26.7
click at [109, 103] on link "update Scheduled Orders" at bounding box center [108, 95] width 182 height 23
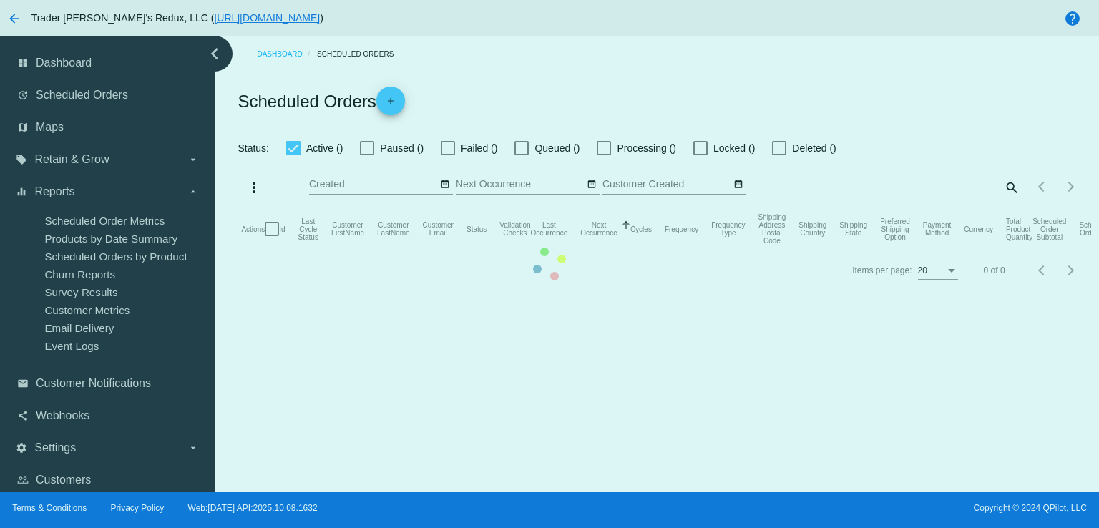
checkbox input "false"
checkbox input "true"
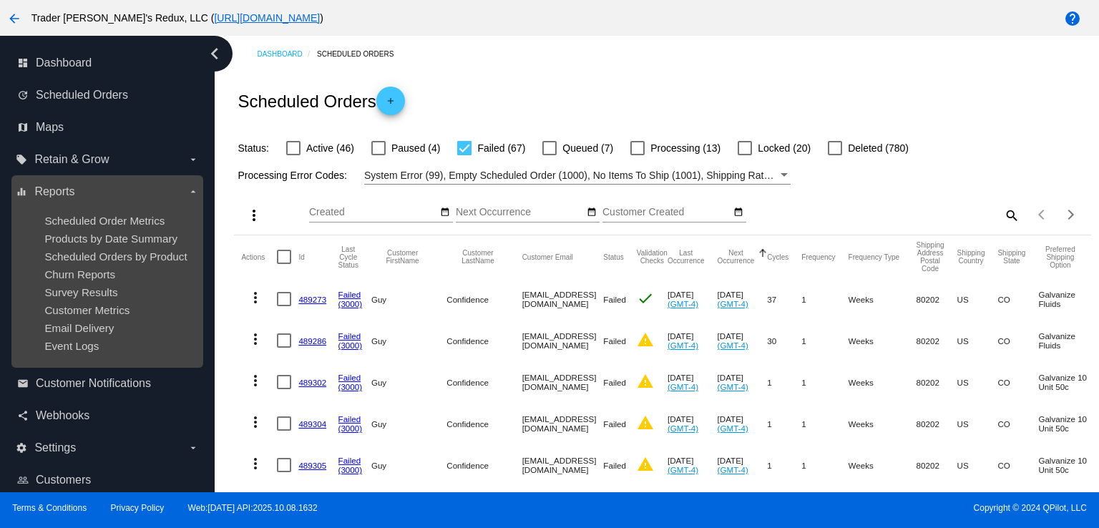
click at [83, 268] on ul "Scheduled Order Metrics Products by Date Summary Scheduled Orders by Product Ch…" at bounding box center [107, 283] width 182 height 160
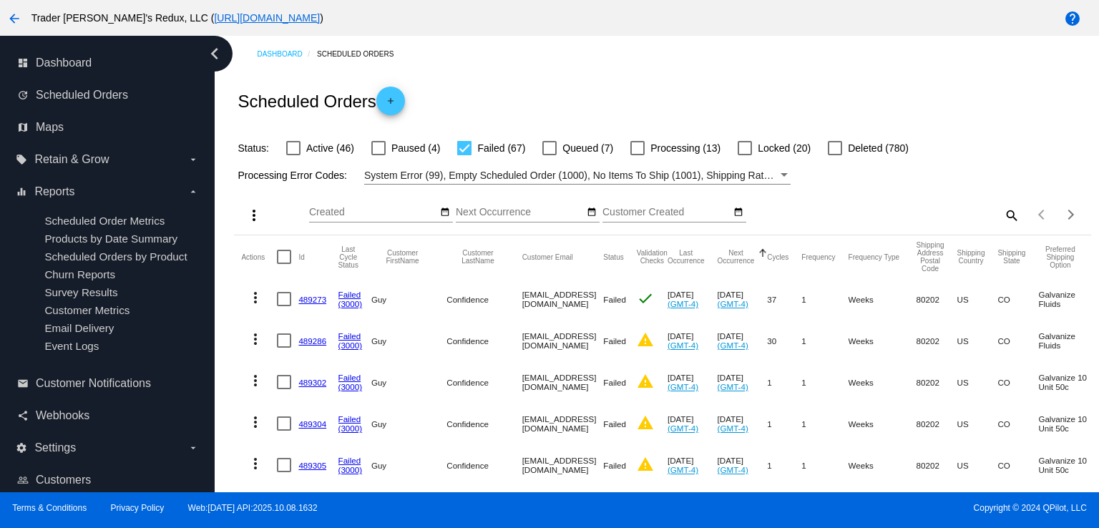
drag, startPoint x: 716, startPoint y: 97, endPoint x: 787, endPoint y: 131, distance: 78.4
click at [727, 103] on div "Scheduled Orders add" at bounding box center [662, 100] width 857 height 57
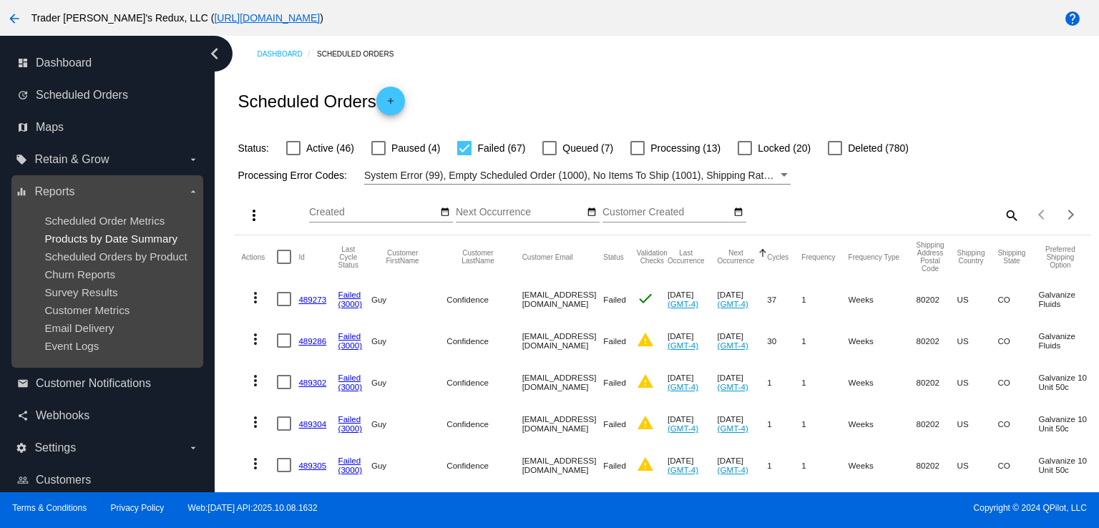
drag, startPoint x: 57, startPoint y: 247, endPoint x: 84, endPoint y: 243, distance: 28.2
click at [57, 248] on ul "Scheduled Order Metrics Products by Date Summary Scheduled Orders by Product Ch…" at bounding box center [107, 283] width 182 height 160
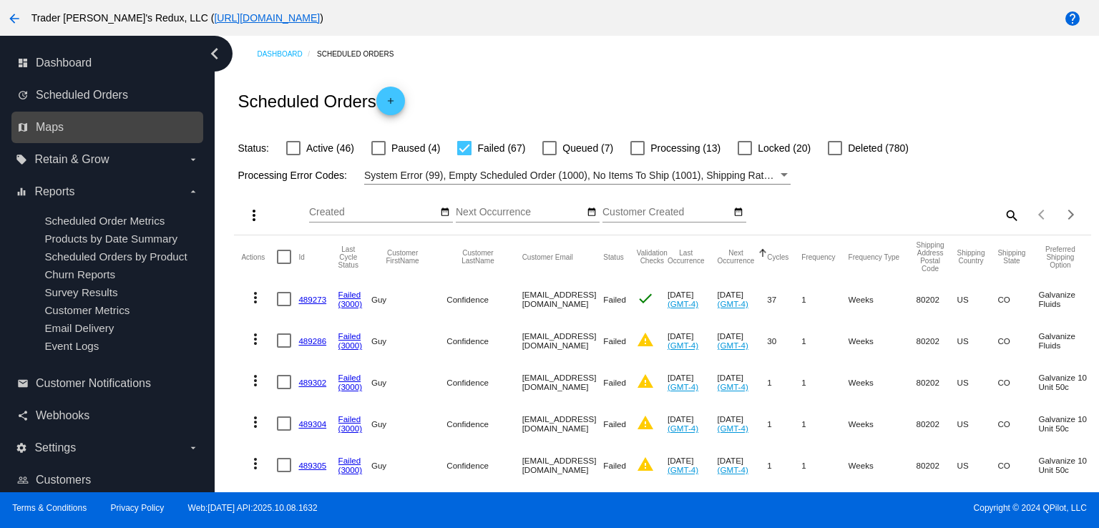
click at [34, 122] on link "map Maps" at bounding box center [108, 127] width 182 height 23
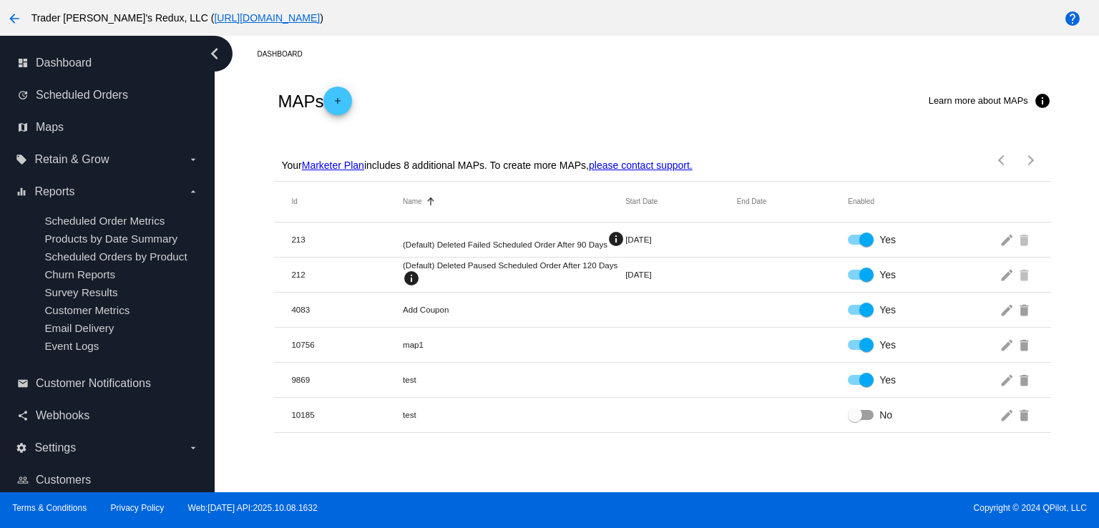
drag, startPoint x: 575, startPoint y: 117, endPoint x: 376, endPoint y: 112, distance: 199.7
click at [564, 117] on div "MAPs add Learn more about MAPs info" at bounding box center [662, 100] width 776 height 57
drag, startPoint x: 69, startPoint y: 70, endPoint x: 230, endPoint y: 78, distance: 161.9
click at [69, 69] on link "dashboard Dashboard" at bounding box center [108, 63] width 182 height 23
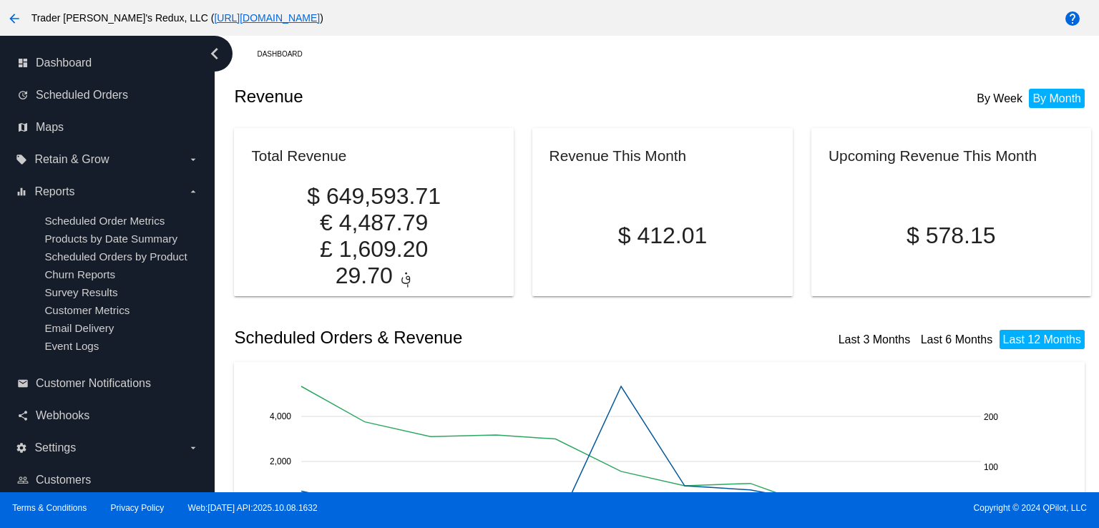
drag, startPoint x: 550, startPoint y: 125, endPoint x: 399, endPoint y: 121, distance: 150.3
click at [547, 125] on article "Revenue This Month $ 412.01" at bounding box center [662, 205] width 286 height 168
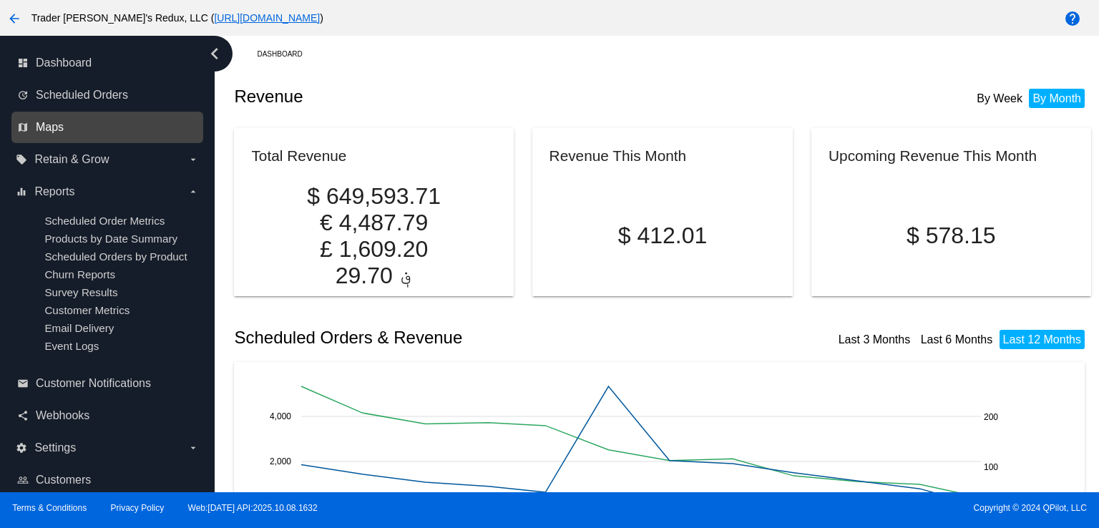
click at [56, 121] on span "Maps" at bounding box center [50, 127] width 28 height 13
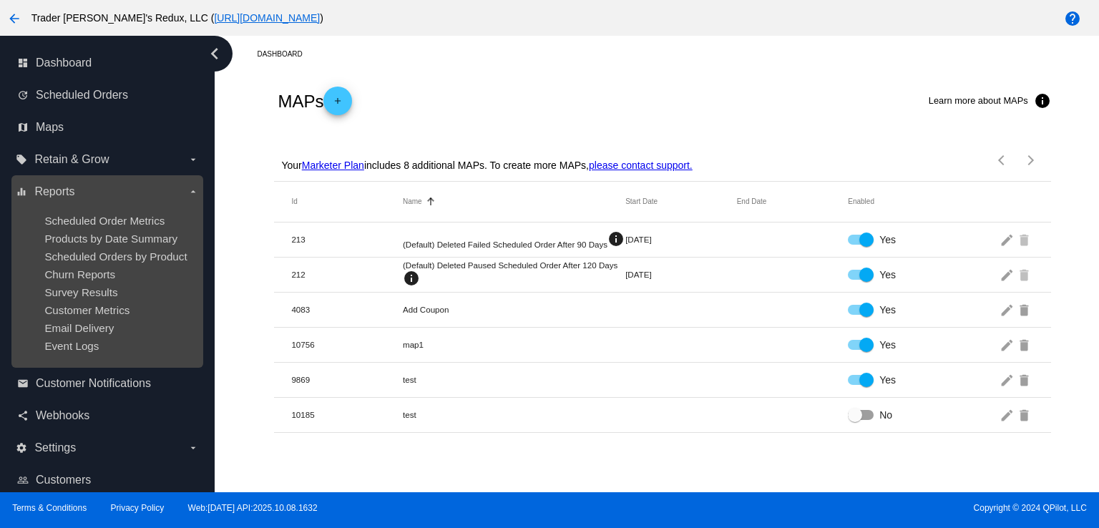
click at [103, 264] on ul "Scheduled Order Metrics Products by Date Summary Scheduled Orders by Product Ch…" at bounding box center [107, 283] width 182 height 160
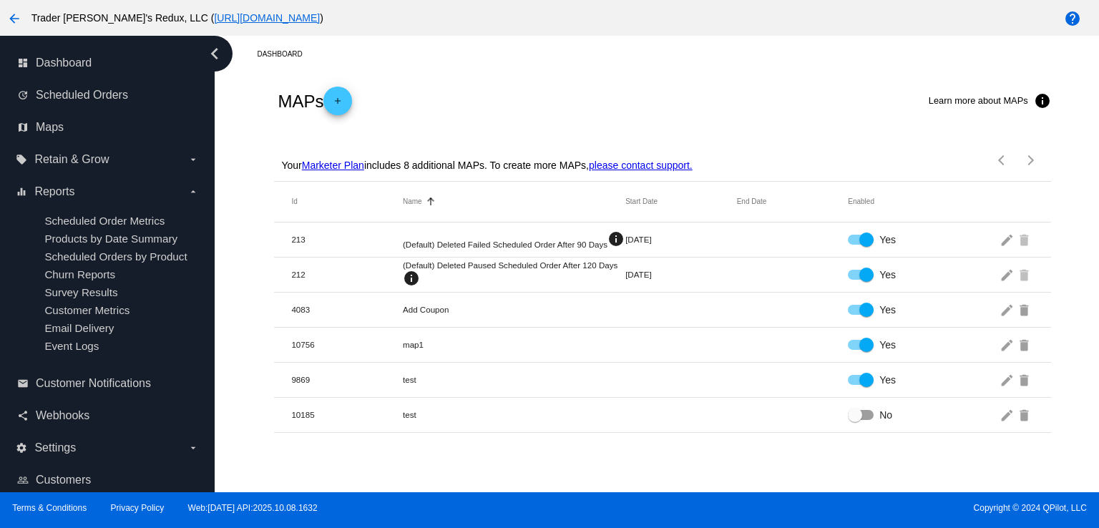
click at [452, 107] on div "MAPs add Learn more about MAPs info" at bounding box center [662, 100] width 776 height 57
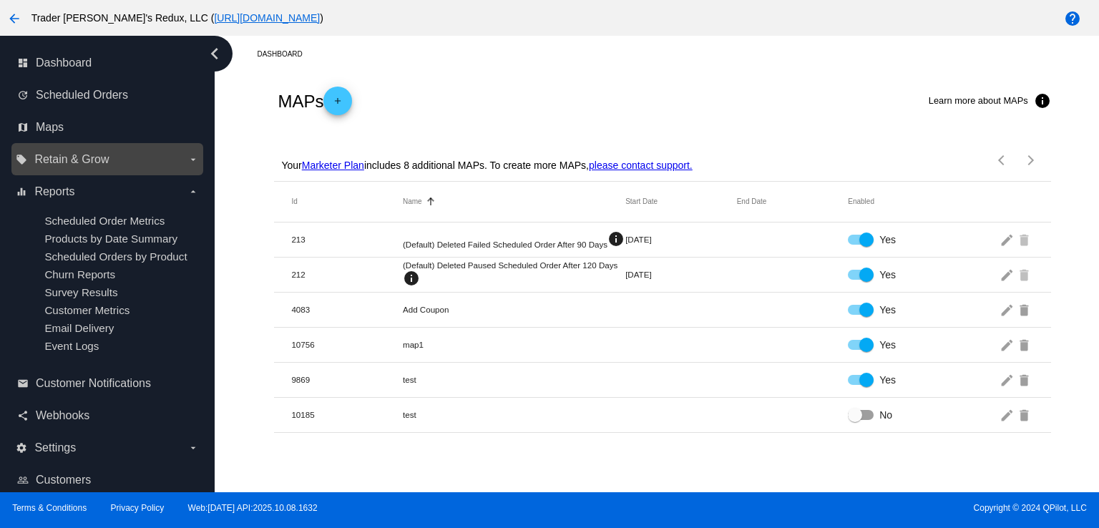
click at [92, 160] on span "Retain & Grow" at bounding box center [71, 159] width 74 height 13
click at [0, 0] on input "local_offer Retain & Grow arrow_drop_down" at bounding box center [0, 0] width 0 height 0
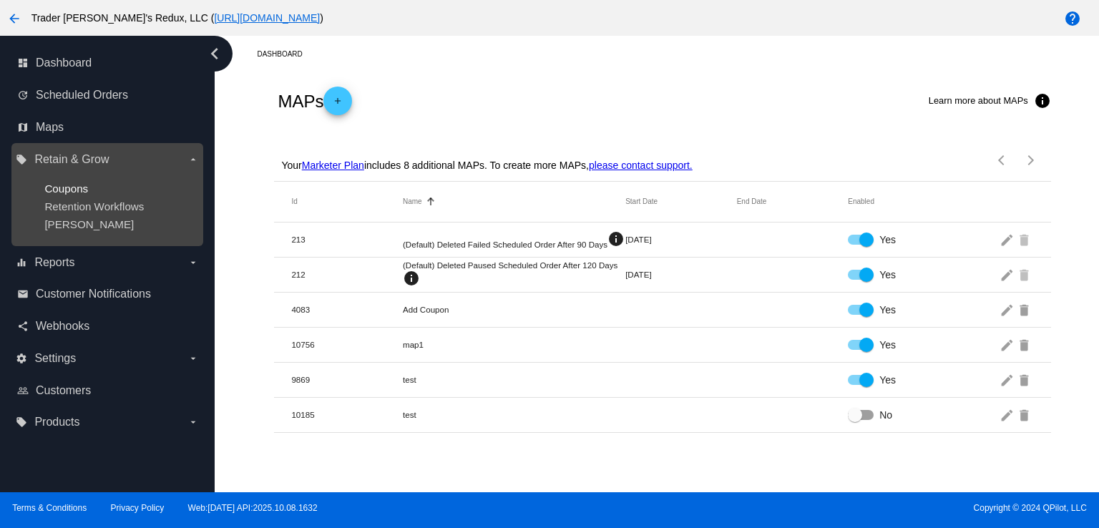
click at [54, 193] on span "Coupons" at bounding box center [66, 188] width 44 height 12
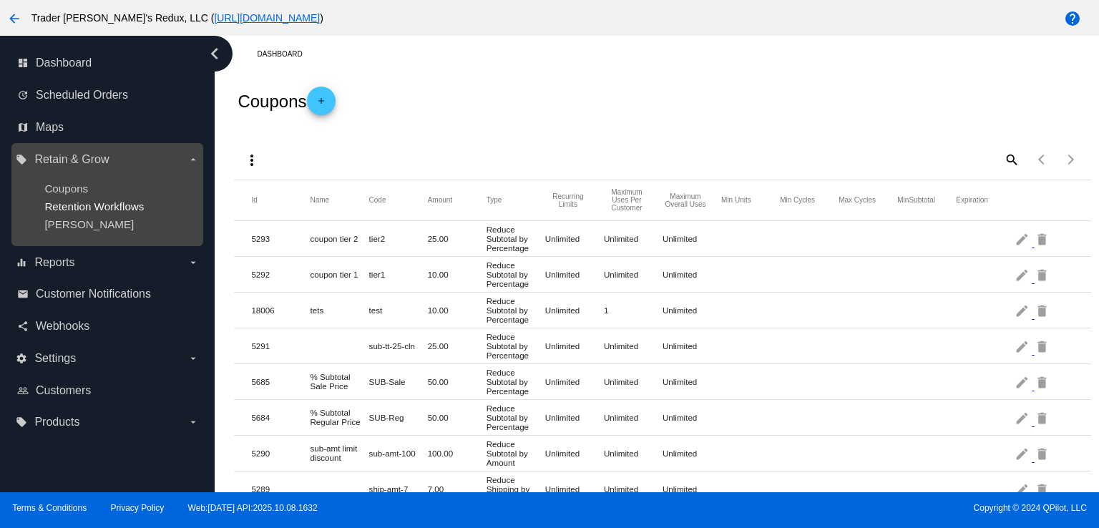
click at [76, 205] on span "Retention Workflows" at bounding box center [93, 206] width 99 height 12
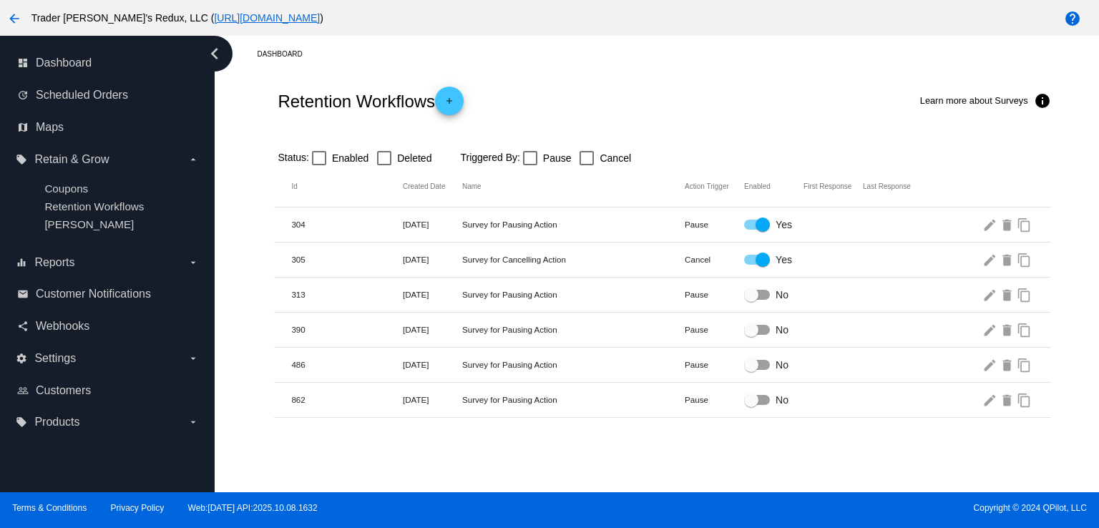
drag, startPoint x: 480, startPoint y: 143, endPoint x: 438, endPoint y: 145, distance: 42.3
click at [472, 142] on div "Status: Enabled Deleted Triggered By: Pause Cancel" at bounding box center [662, 153] width 776 height 27
click at [94, 92] on span "Scheduled Orders" at bounding box center [82, 95] width 92 height 13
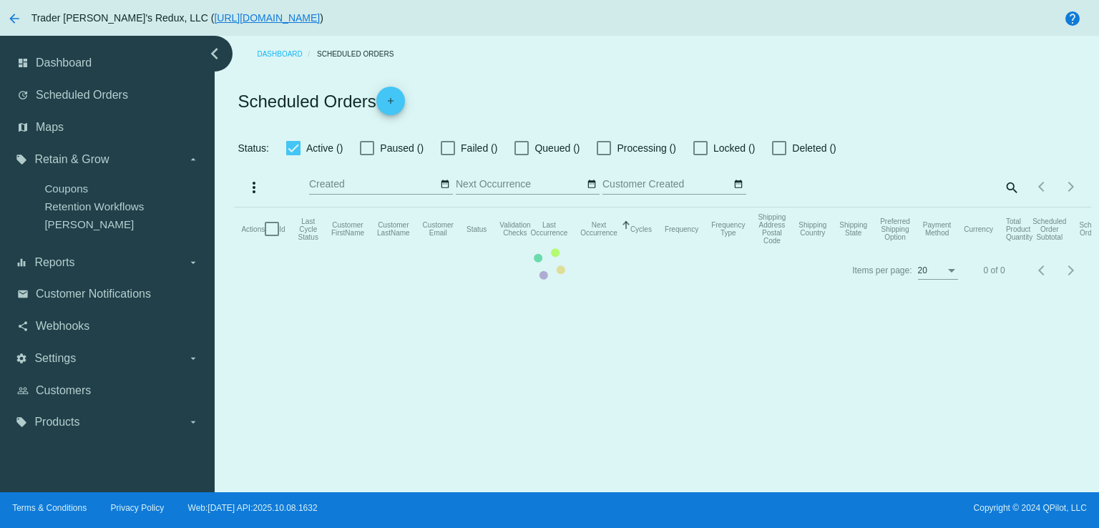
checkbox input "false"
checkbox input "true"
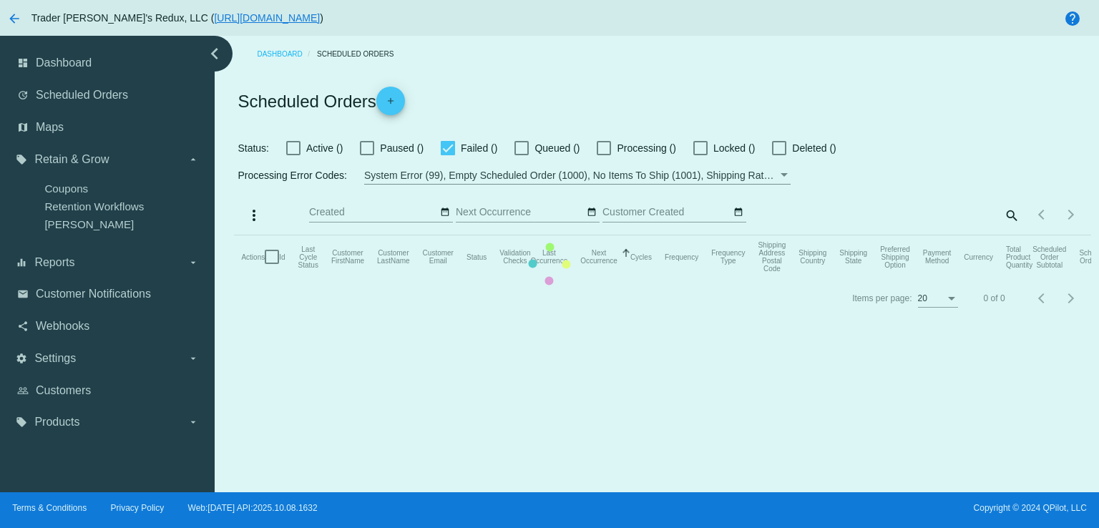
click at [234, 235] on mat-table "Actions Id Last Cycle Status Customer FirstName Customer LastName Customer Emai…" at bounding box center [662, 256] width 857 height 43
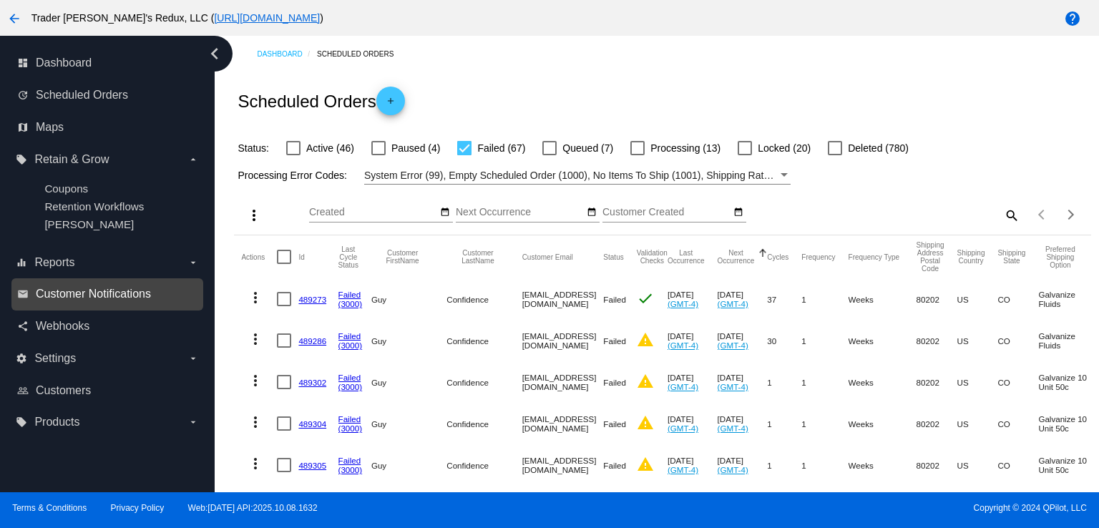
click at [135, 289] on span "Customer Notifications" at bounding box center [93, 294] width 115 height 13
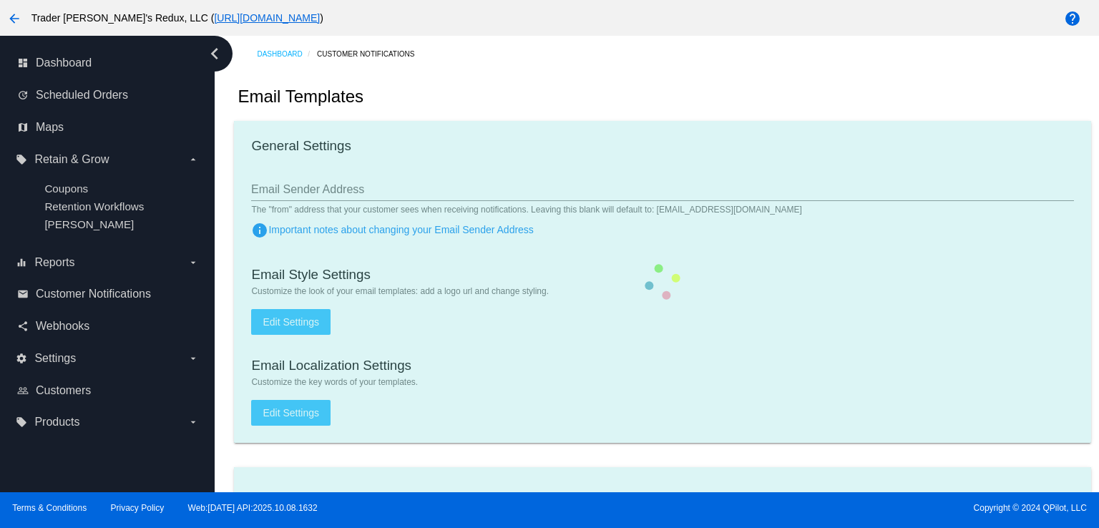
checkbox input "true"
type input "1"
checkbox input "true"
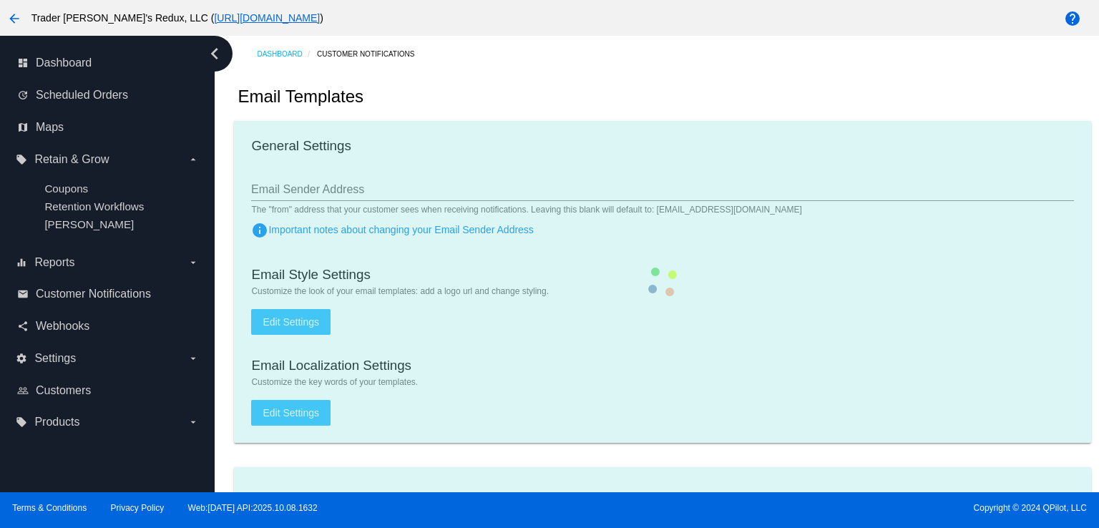
checkbox input "true"
type input "[EMAIL_ADDRESS][DOMAIN_NAME]"
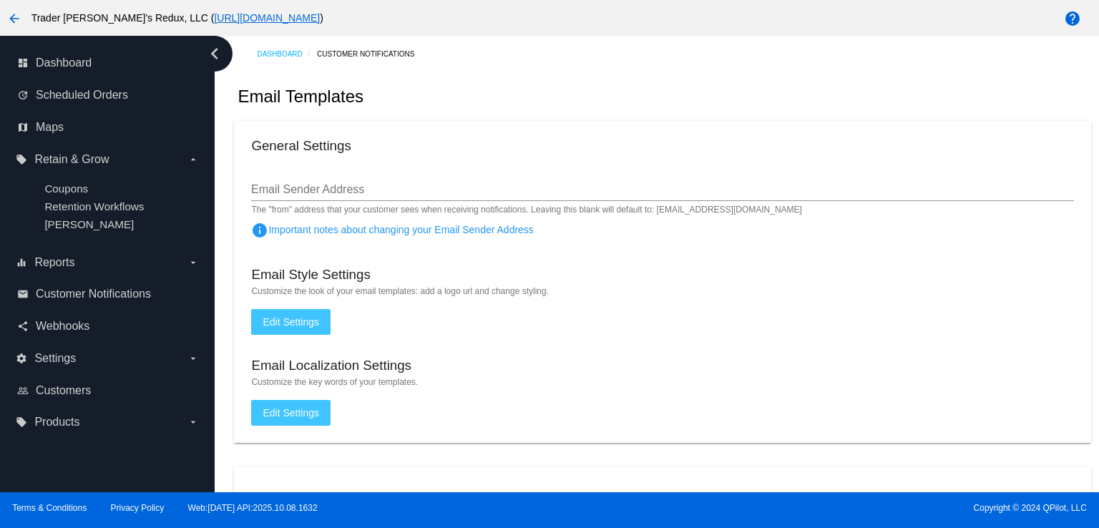
drag, startPoint x: 547, startPoint y: 142, endPoint x: 430, endPoint y: 127, distance: 117.6
click at [542, 144] on div "General Settings" at bounding box center [662, 147] width 822 height 19
click at [106, 67] on link "dashboard Dashboard" at bounding box center [108, 63] width 182 height 23
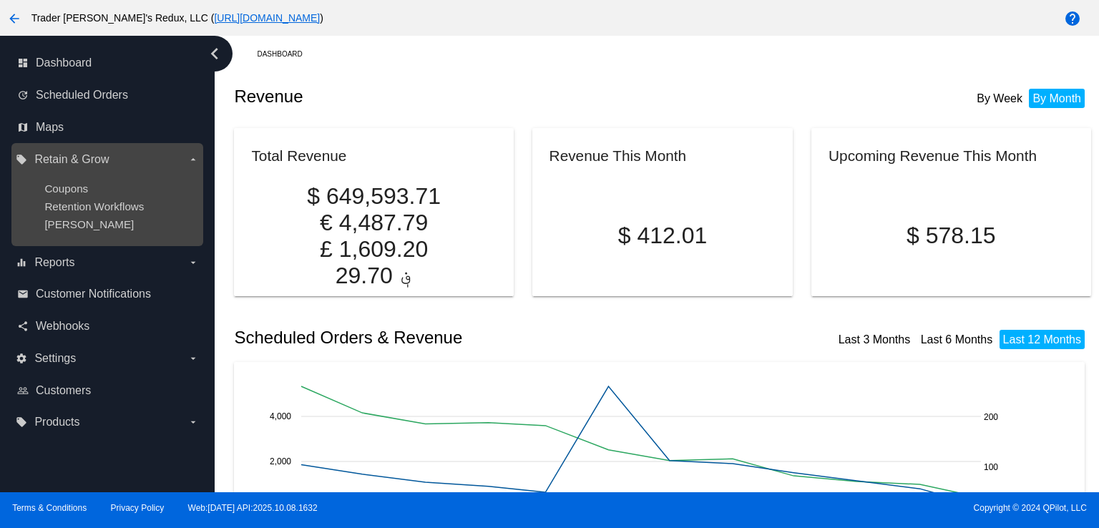
click at [67, 197] on ul "Coupons Retention Workflows [PERSON_NAME]" at bounding box center [107, 206] width 182 height 71
click at [74, 212] on span "Retention Workflows" at bounding box center [93, 206] width 99 height 12
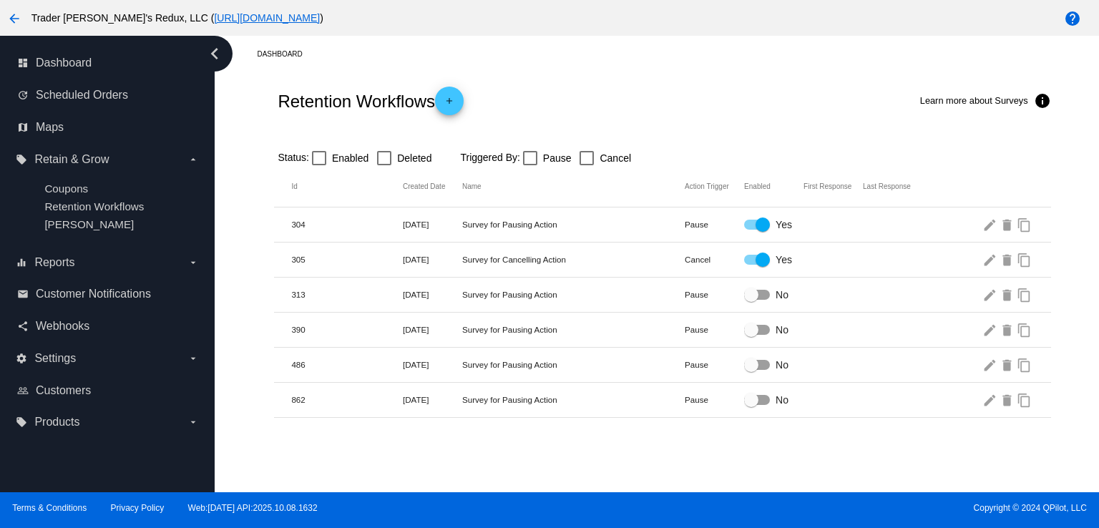
drag, startPoint x: 566, startPoint y: 104, endPoint x: 478, endPoint y: 111, distance: 88.3
click at [562, 104] on div "Retention Workflows add Learn more about Surveys info" at bounding box center [662, 100] width 776 height 57
click at [63, 72] on link "dashboard Dashboard" at bounding box center [108, 63] width 182 height 23
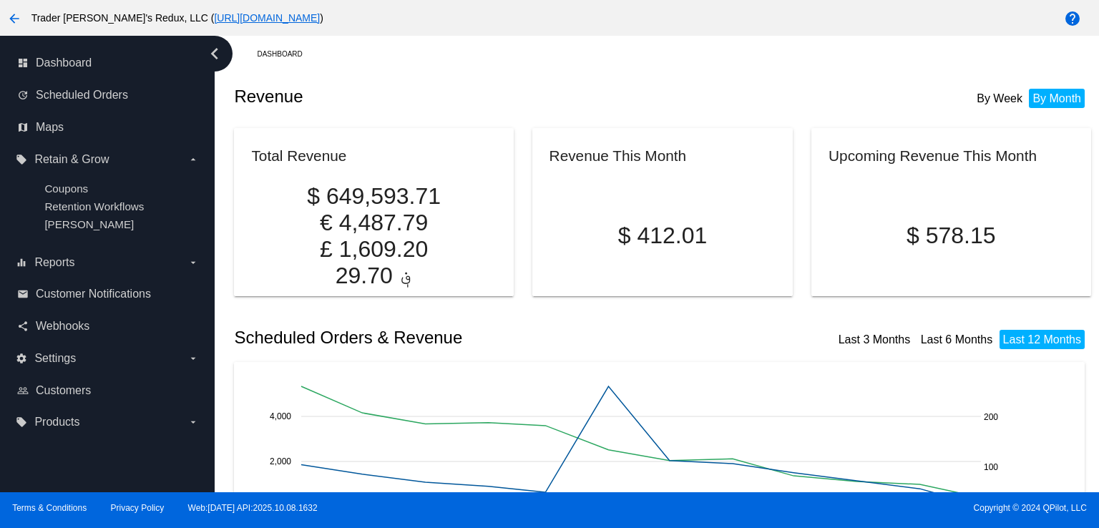
drag, startPoint x: 619, startPoint y: 107, endPoint x: 235, endPoint y: 98, distance: 384.3
click at [235, 98] on div "Revenue By Week By Month" at bounding box center [662, 96] width 857 height 49
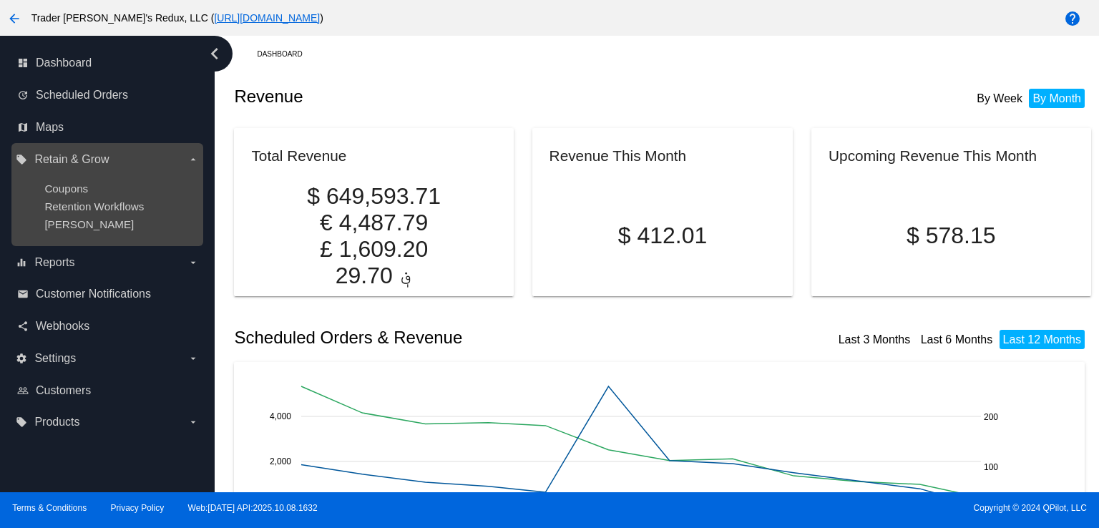
click at [66, 175] on ul "Coupons Retention Workflows [PERSON_NAME]" at bounding box center [107, 206] width 182 height 71
click at [78, 190] on span "Coupons" at bounding box center [66, 188] width 44 height 12
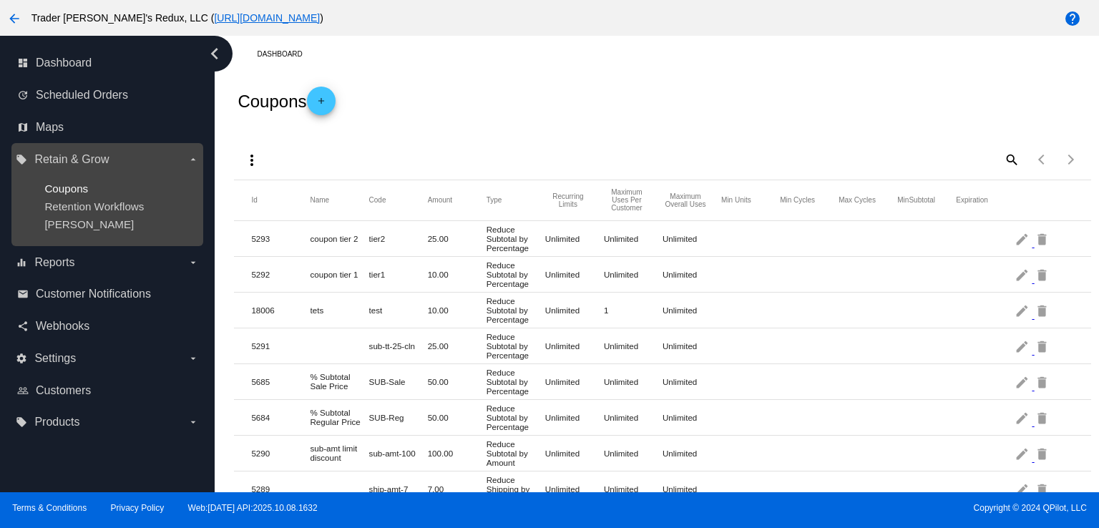
click at [52, 186] on span "Coupons" at bounding box center [66, 188] width 44 height 12
click at [84, 195] on ul "Coupons Retention Workflows [PERSON_NAME]" at bounding box center [107, 206] width 182 height 71
click at [100, 200] on span "Retention Workflows" at bounding box center [93, 206] width 99 height 12
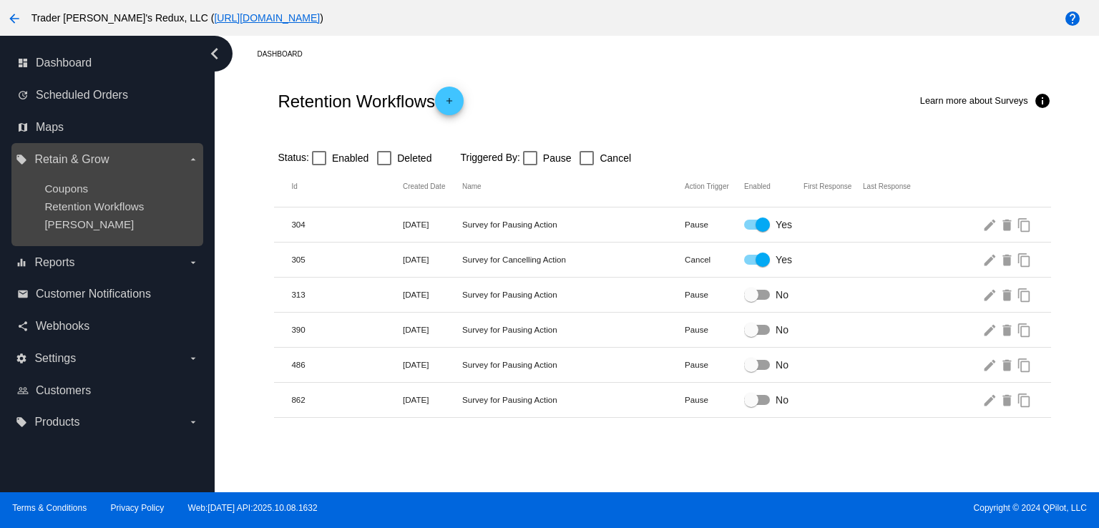
click at [67, 195] on ul "Coupons Retention Workflows [PERSON_NAME]" at bounding box center [107, 206] width 182 height 71
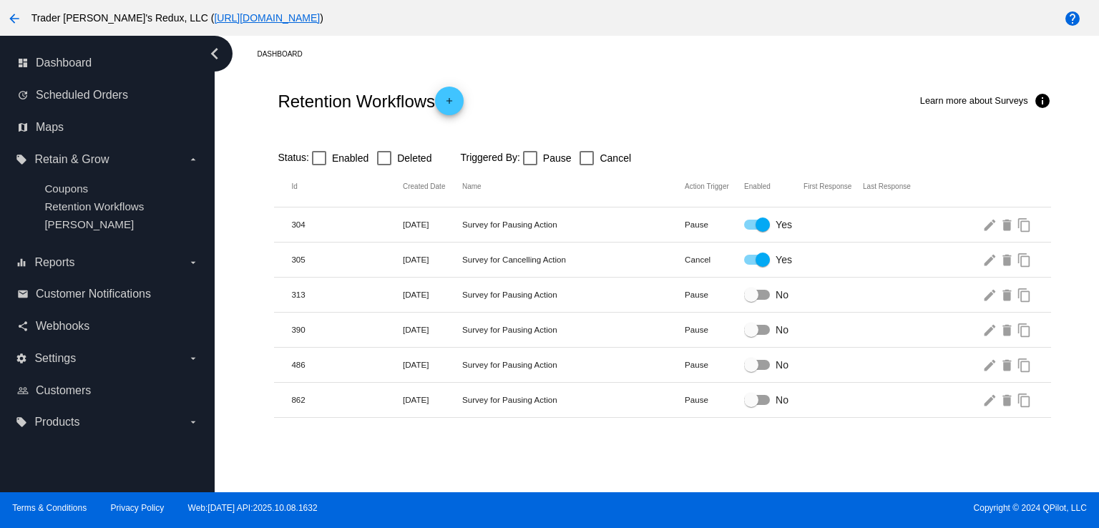
click at [286, 72] on div "Retention Workflows add Learn more about Surveys info" at bounding box center [662, 100] width 776 height 57
